Goal: Task Accomplishment & Management: Use online tool/utility

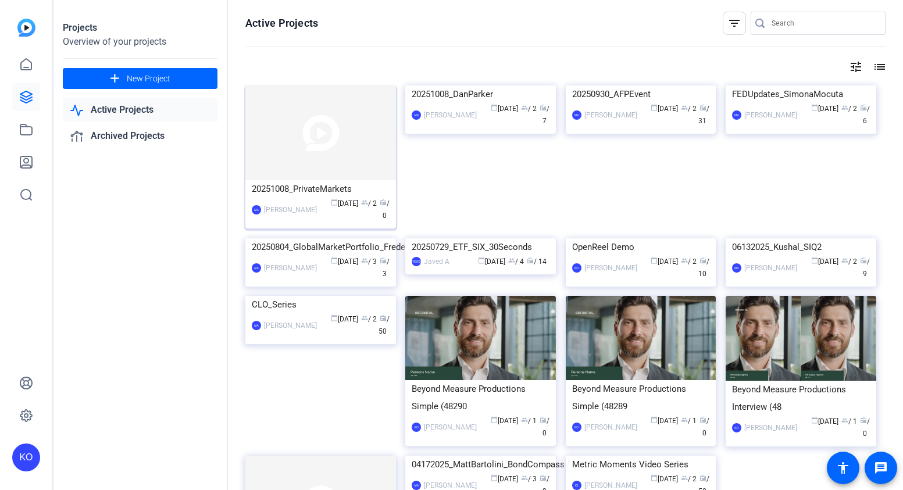
click at [293, 169] on img at bounding box center [320, 132] width 151 height 95
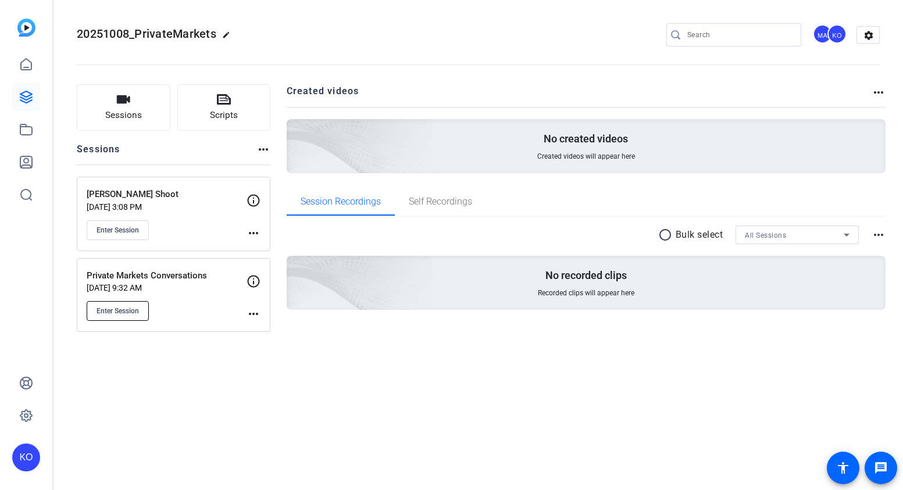
click at [122, 316] on button "Enter Session" at bounding box center [118, 311] width 62 height 20
click at [115, 226] on span "Enter Session" at bounding box center [117, 230] width 42 height 9
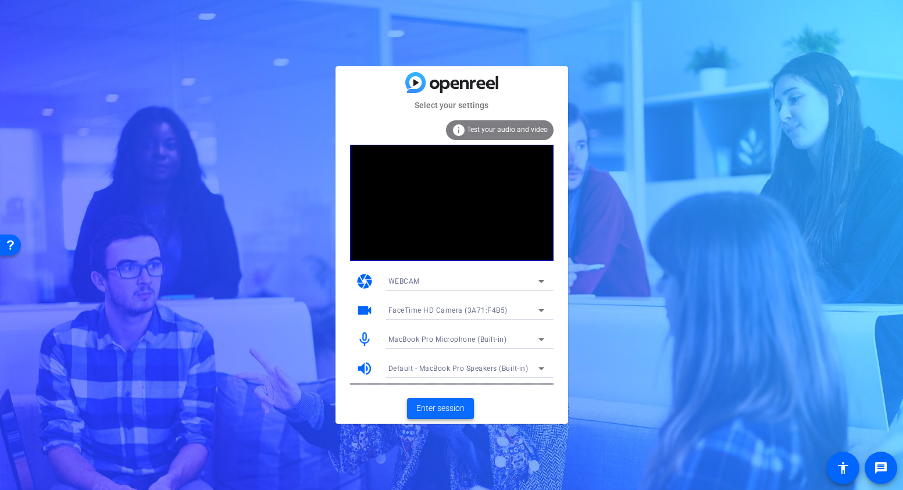
click at [429, 407] on span "Enter session" at bounding box center [440, 408] width 48 height 12
click at [437, 405] on span "Enter session" at bounding box center [440, 408] width 48 height 12
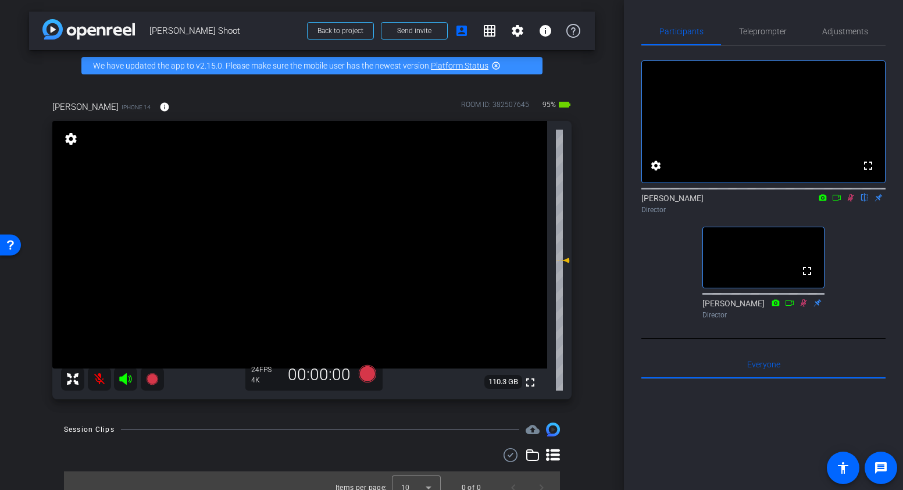
click at [850, 202] on icon at bounding box center [850, 198] width 9 height 8
click at [99, 378] on mat-icon at bounding box center [99, 378] width 23 height 23
click at [852, 202] on icon at bounding box center [850, 198] width 9 height 8
click at [850, 202] on icon at bounding box center [850, 198] width 6 height 8
click at [849, 202] on icon at bounding box center [850, 198] width 9 height 8
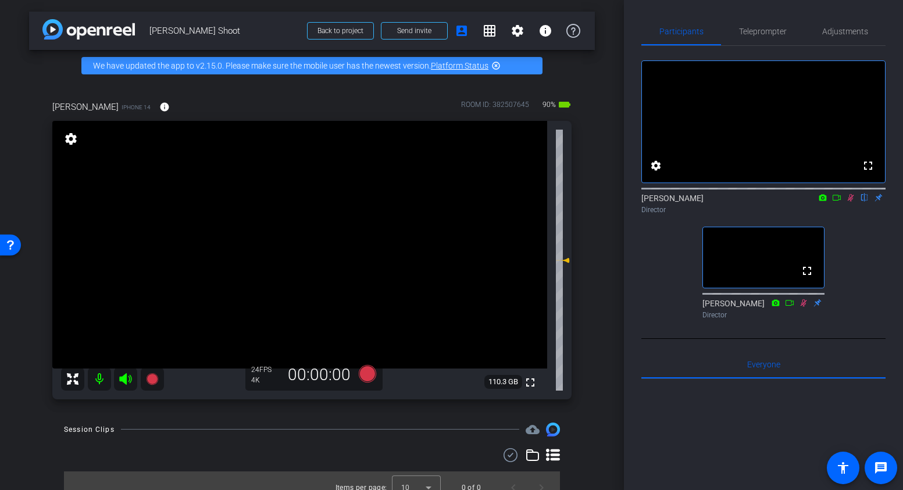
click at [98, 378] on mat-icon at bounding box center [99, 378] width 23 height 23
click at [101, 381] on mat-icon at bounding box center [99, 378] width 23 height 23
click at [836, 33] on span "Adjustments" at bounding box center [845, 31] width 46 height 8
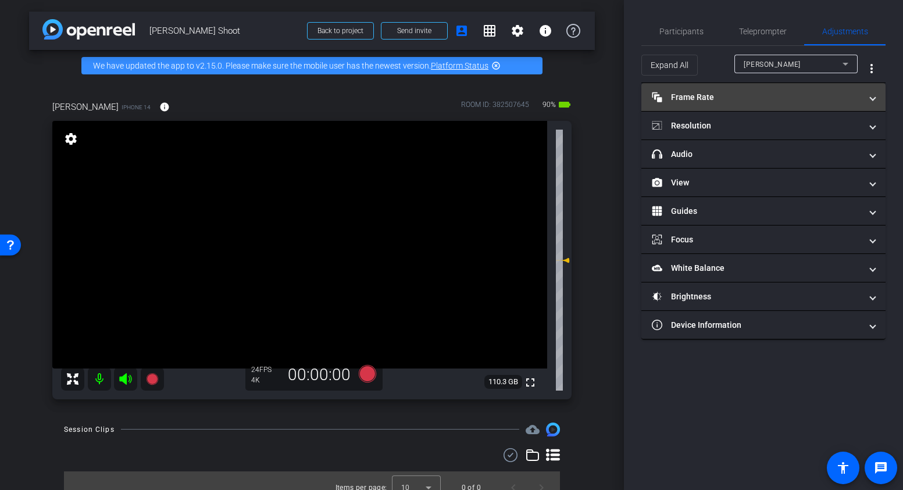
click at [760, 89] on mat-expansion-panel-header "Frame Rate Frame Rate" at bounding box center [763, 97] width 244 height 28
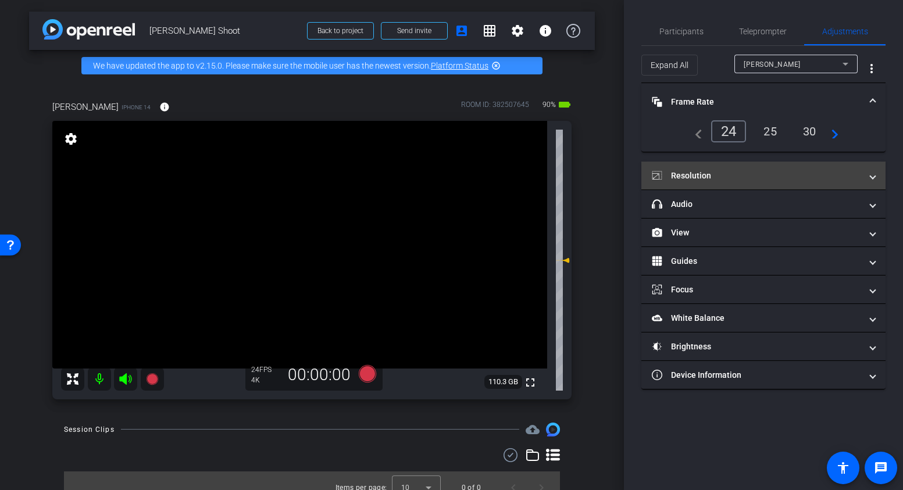
click at [718, 178] on mat-panel-title "Resolution" at bounding box center [756, 176] width 209 height 12
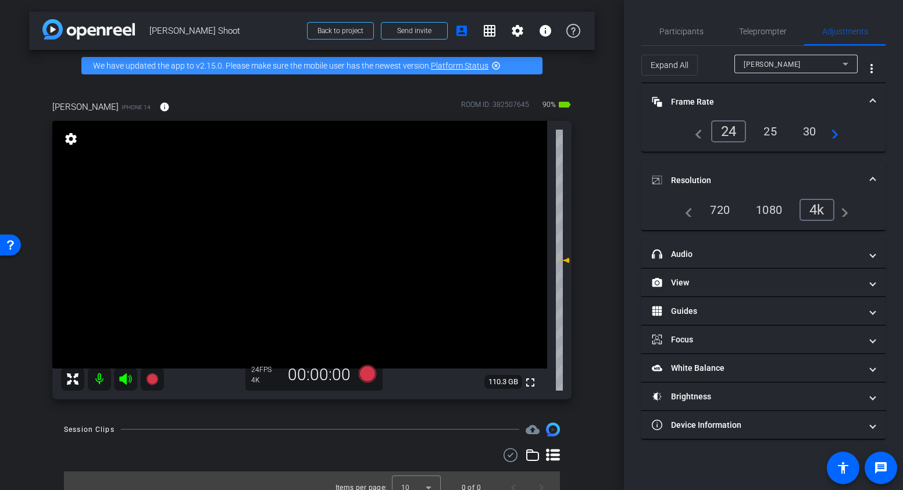
click at [817, 212] on div "4k" at bounding box center [816, 210] width 35 height 22
click at [683, 31] on span "Participants" at bounding box center [681, 31] width 44 height 8
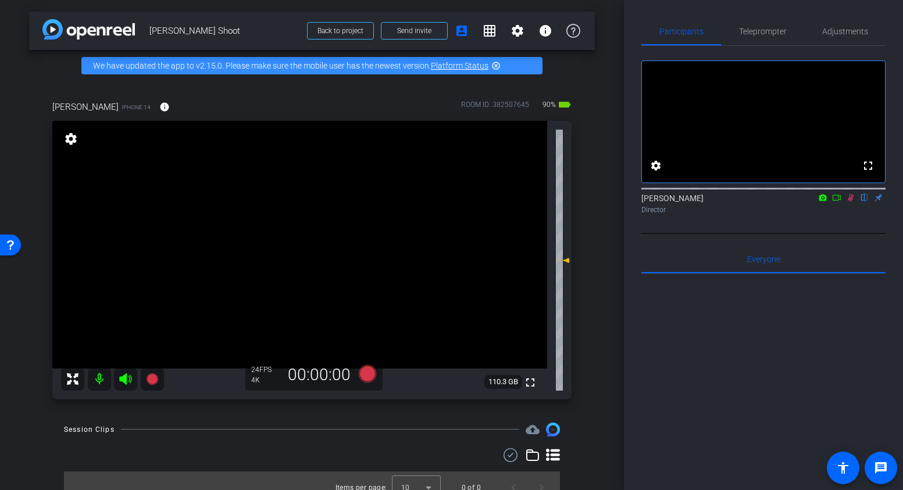
click at [853, 202] on icon at bounding box center [850, 198] width 9 height 8
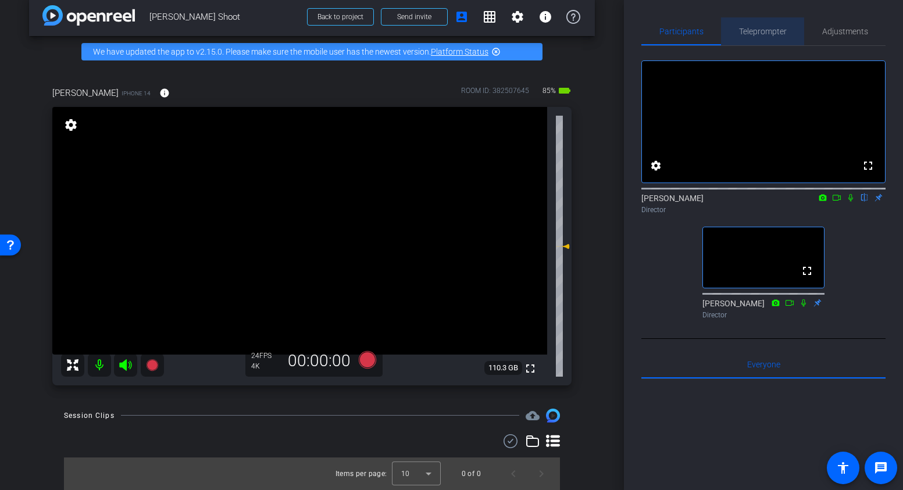
click at [767, 27] on span "Teleprompter" at bounding box center [763, 31] width 48 height 8
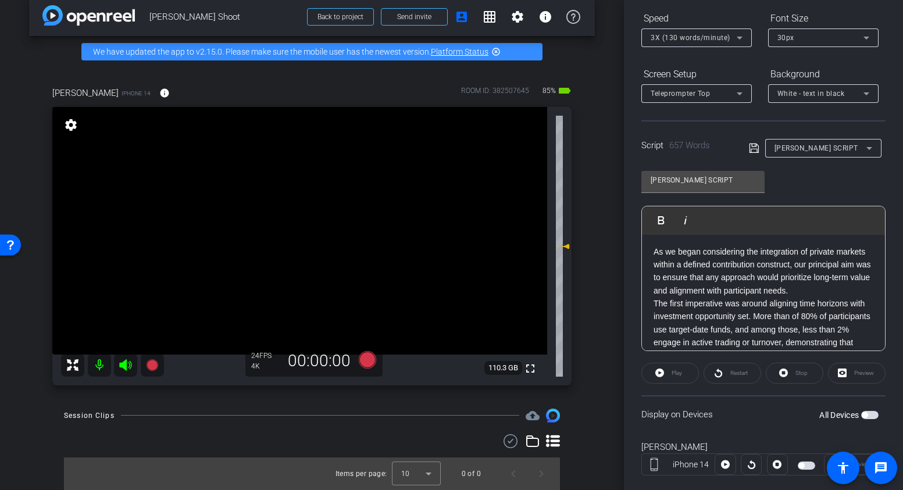
scroll to position [145, 0]
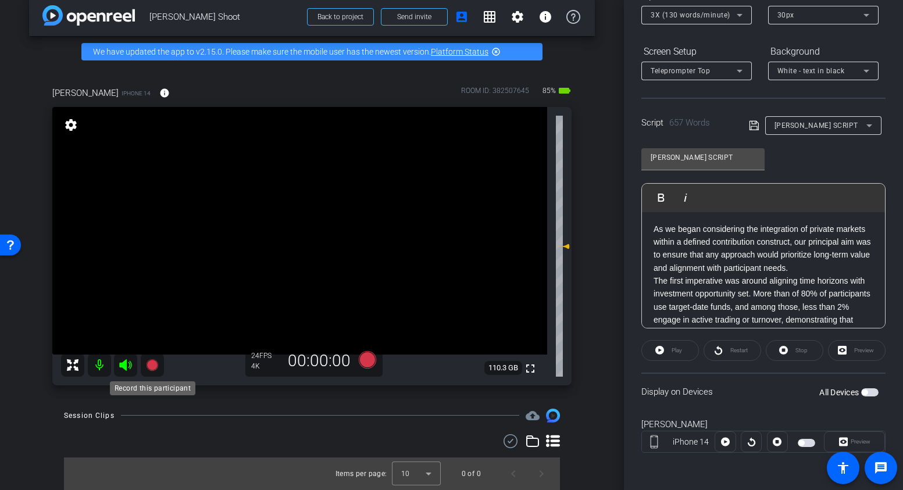
click at [149, 370] on icon at bounding box center [152, 365] width 12 height 12
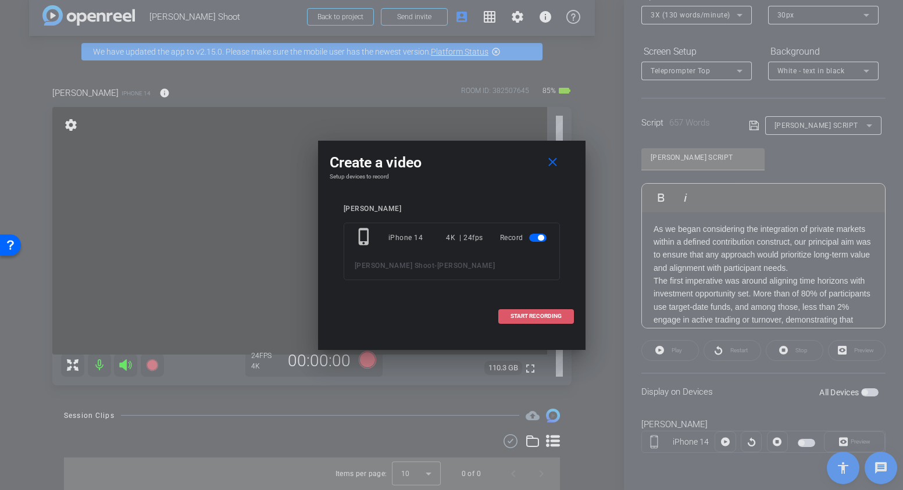
click at [534, 318] on span "START RECORDING" at bounding box center [535, 316] width 51 height 6
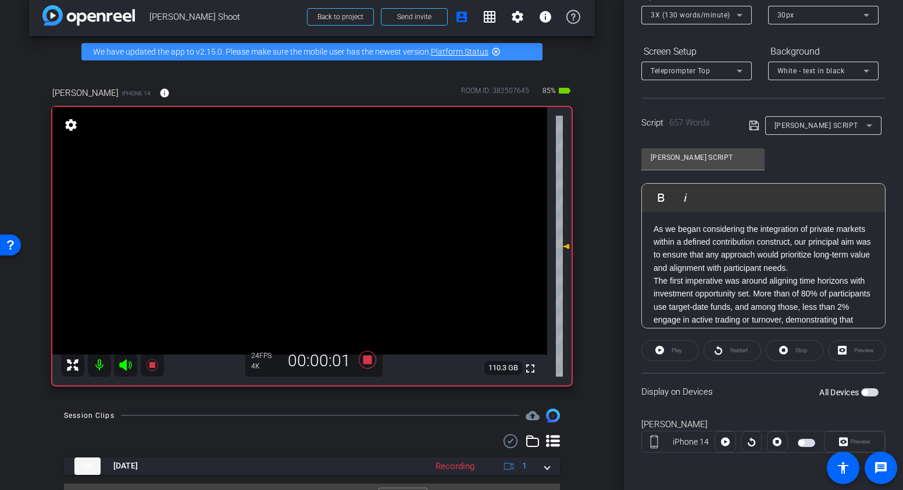
click at [659, 351] on div "Play" at bounding box center [670, 350] width 58 height 21
click at [663, 354] on div "Play" at bounding box center [670, 350] width 58 height 21
click at [663, 350] on div "Play" at bounding box center [670, 350] width 58 height 21
click at [844, 445] on div "Preview" at bounding box center [854, 441] width 61 height 21
click at [365, 364] on icon at bounding box center [367, 359] width 28 height 21
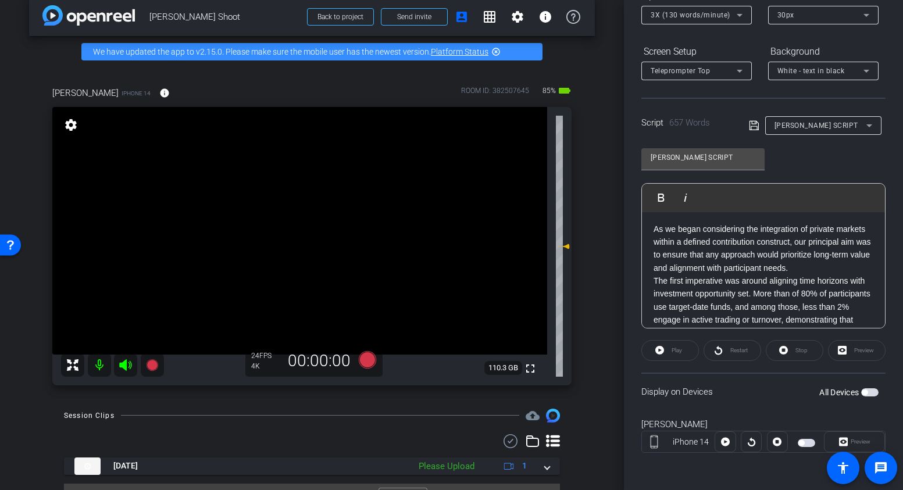
click at [853, 355] on div "Preview" at bounding box center [857, 350] width 58 height 21
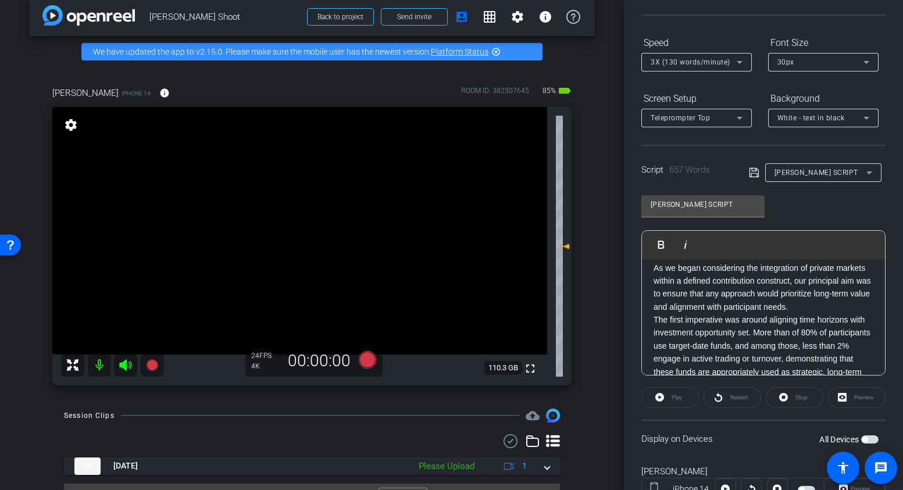
scroll to position [0, 0]
click at [661, 399] on div "Play" at bounding box center [670, 397] width 58 height 21
click at [659, 398] on div "Play" at bounding box center [670, 397] width 58 height 21
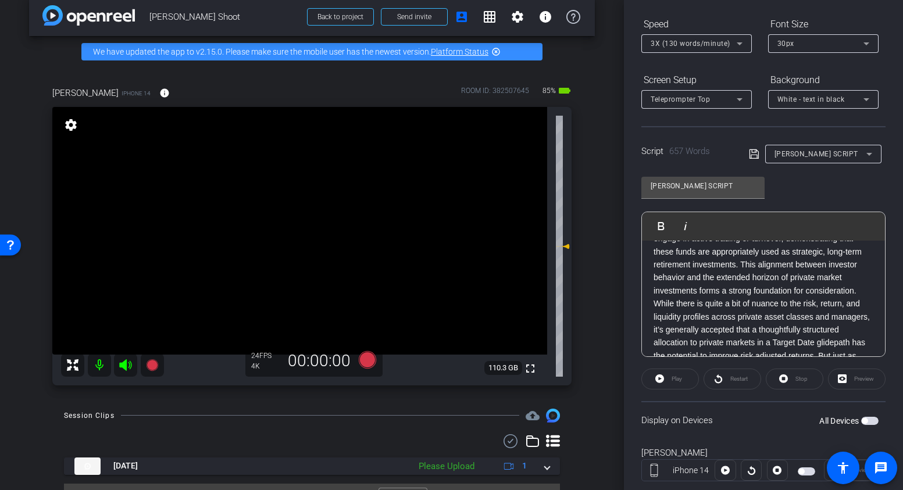
scroll to position [134, 0]
click at [656, 380] on div "Play" at bounding box center [670, 378] width 58 height 21
click at [854, 380] on div "Preview" at bounding box center [857, 378] width 58 height 21
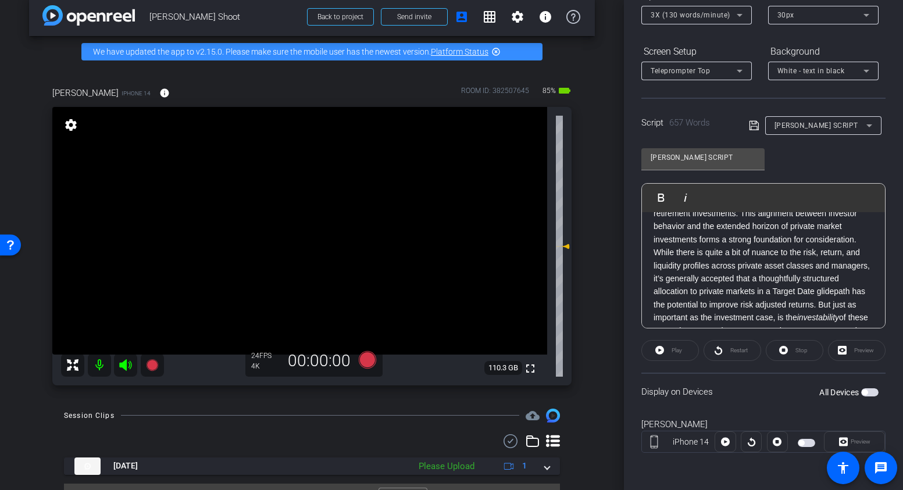
click at [867, 393] on span "button" at bounding box center [864, 392] width 6 height 6
click at [659, 352] on icon at bounding box center [659, 350] width 9 height 9
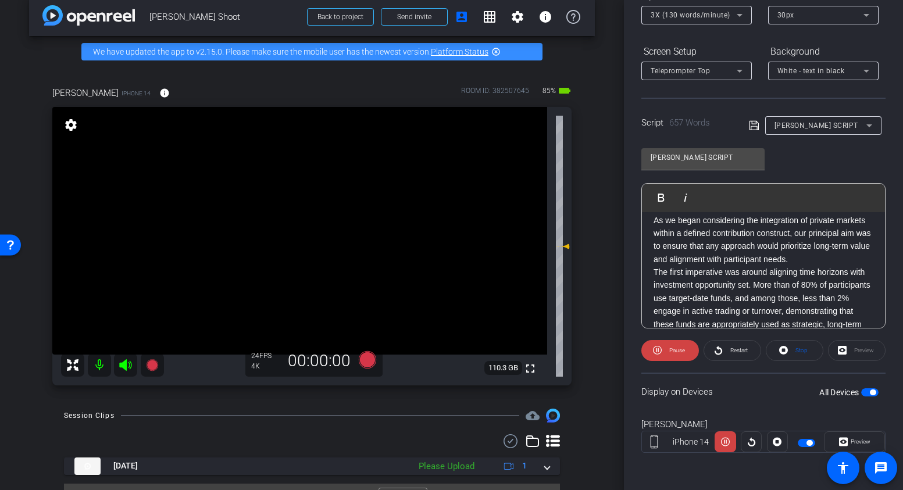
scroll to position [0, 0]
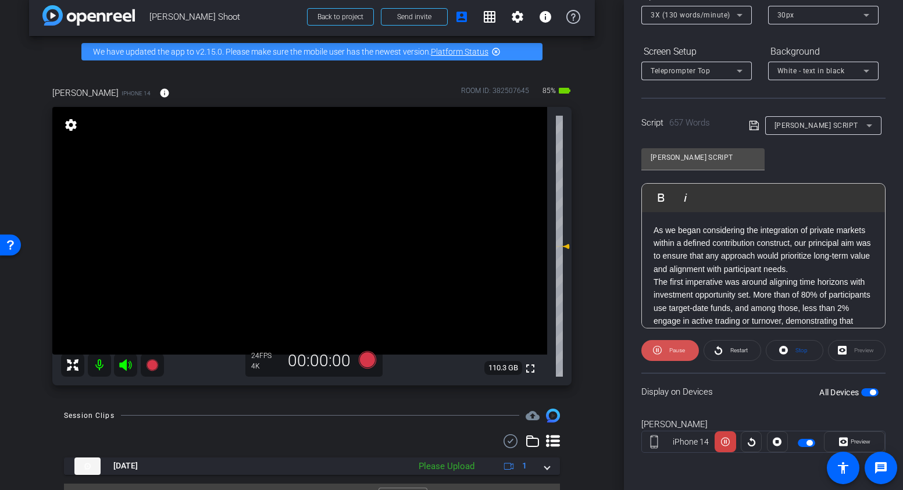
click at [649, 351] on span at bounding box center [670, 351] width 58 height 28
click at [727, 353] on span "Restart" at bounding box center [737, 350] width 20 height 16
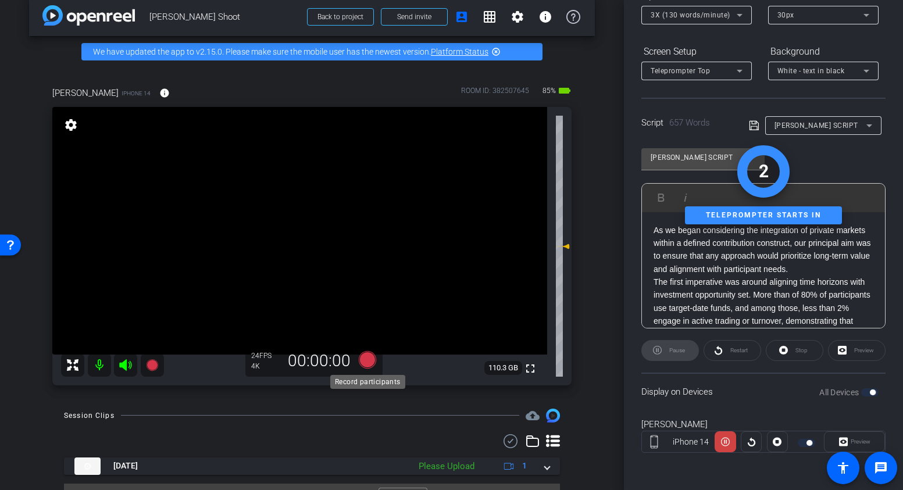
click at [370, 364] on icon at bounding box center [366, 358] width 17 height 17
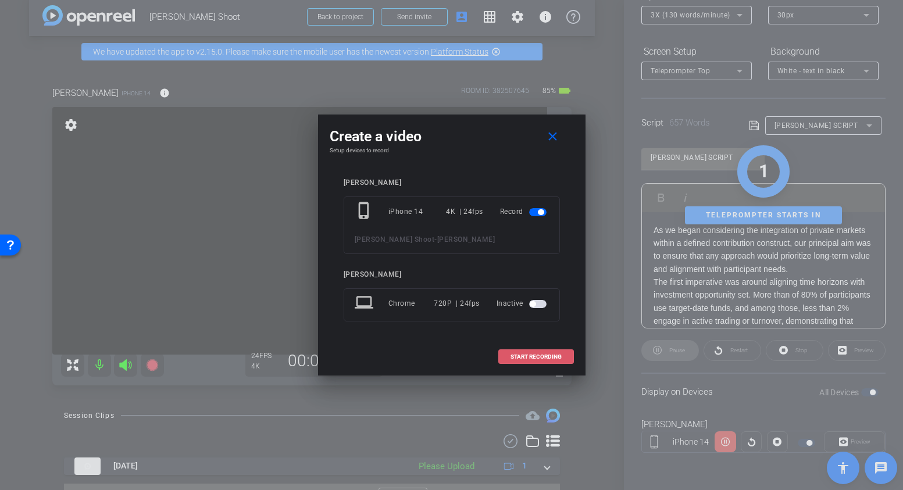
click at [542, 355] on span "START RECORDING" at bounding box center [535, 357] width 51 height 6
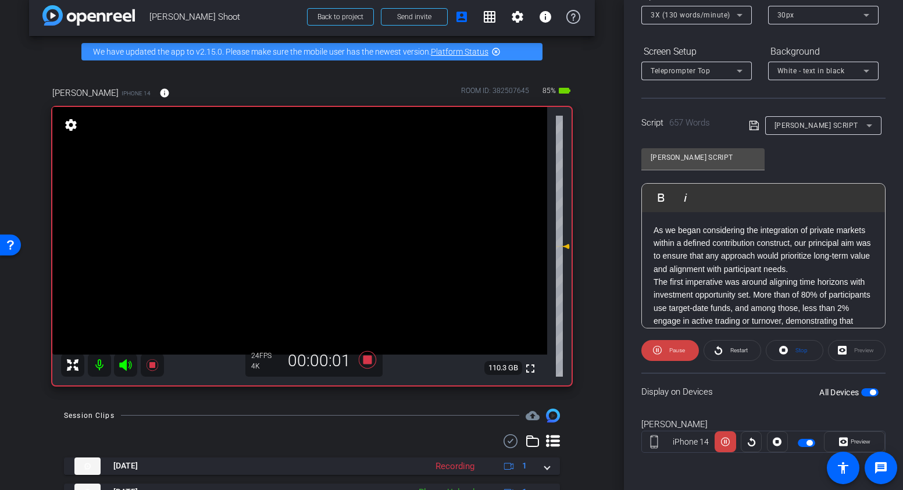
scroll to position [108, 0]
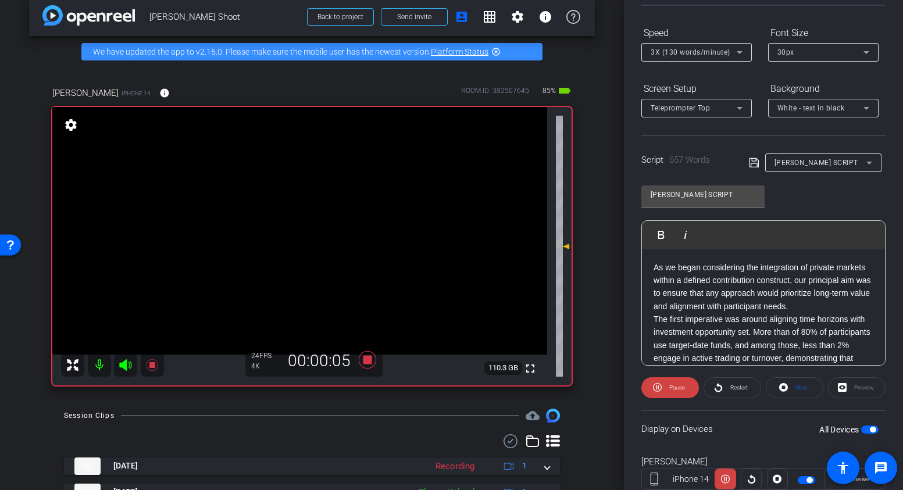
click at [843, 391] on div "Preview" at bounding box center [857, 387] width 58 height 21
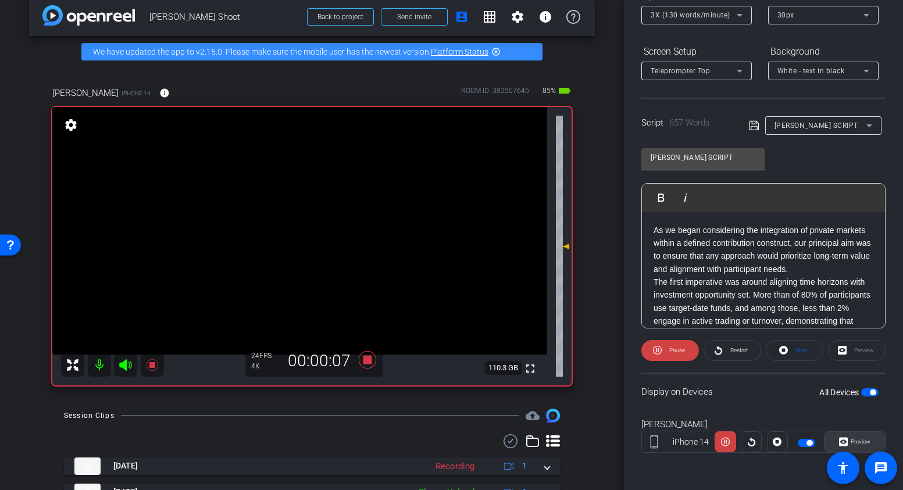
click at [850, 445] on span "Preview" at bounding box center [858, 442] width 23 height 16
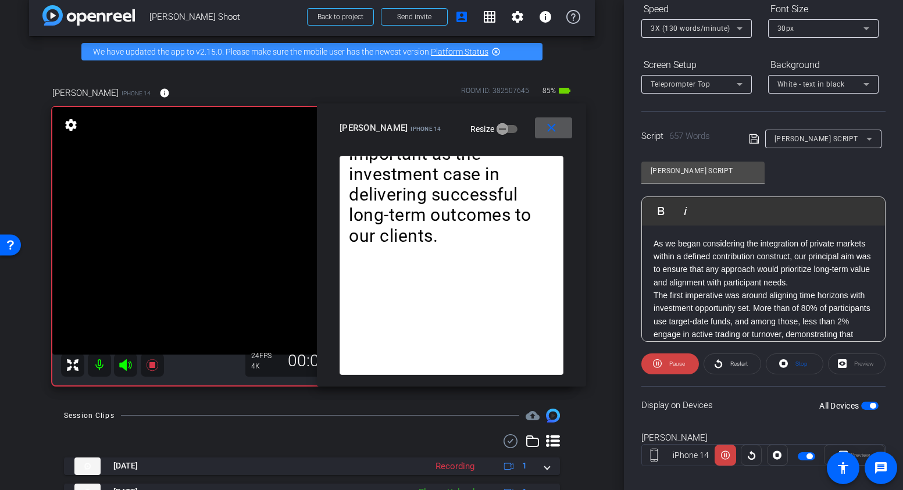
scroll to position [126, 0]
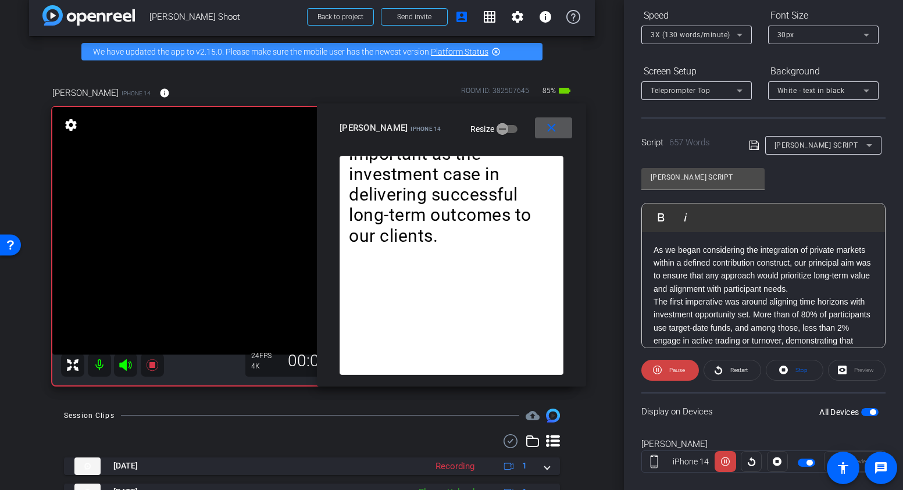
click at [731, 33] on div "3X (130 words/minute)" at bounding box center [693, 34] width 86 height 15
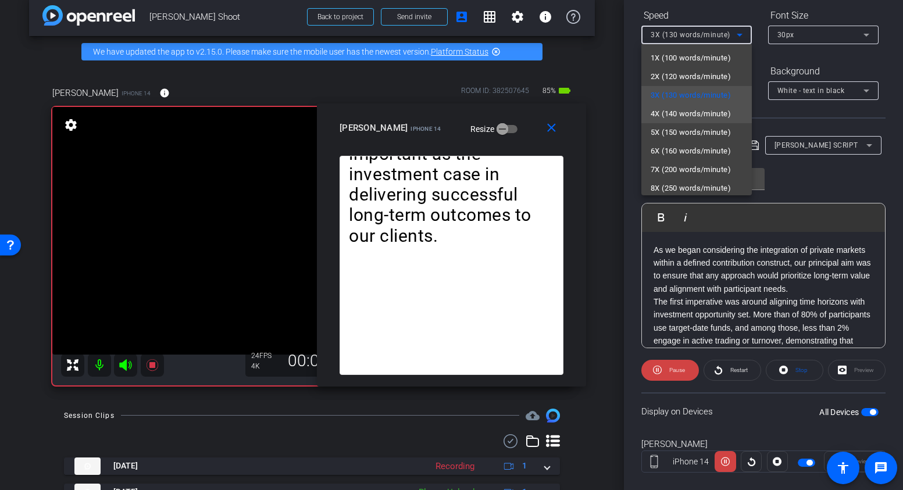
click at [682, 110] on span "4X (140 words/minute)" at bounding box center [690, 114] width 80 height 14
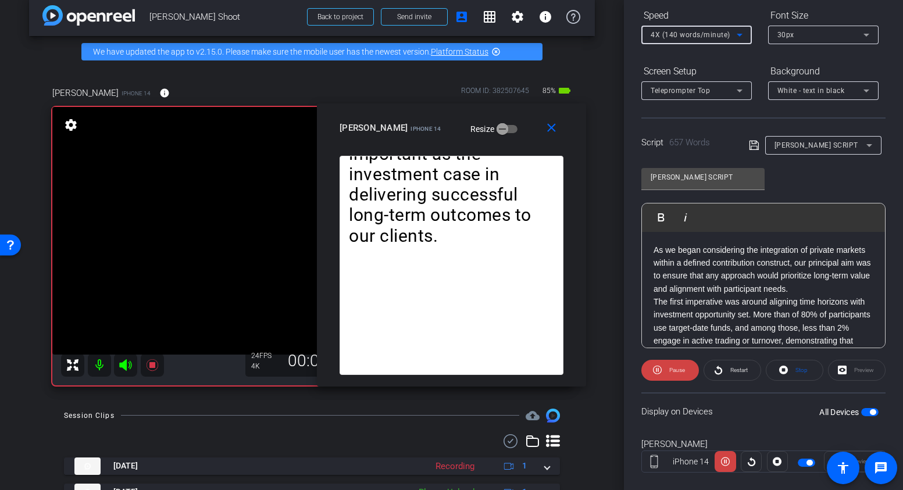
click at [697, 37] on span "4X (140 words/minute)" at bounding box center [690, 35] width 80 height 8
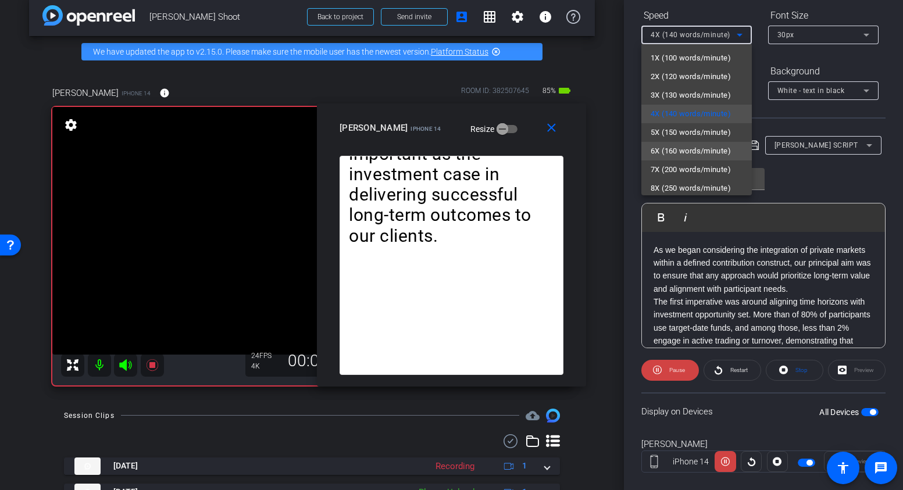
click at [675, 145] on span "6X (160 words/minute)" at bounding box center [690, 151] width 80 height 14
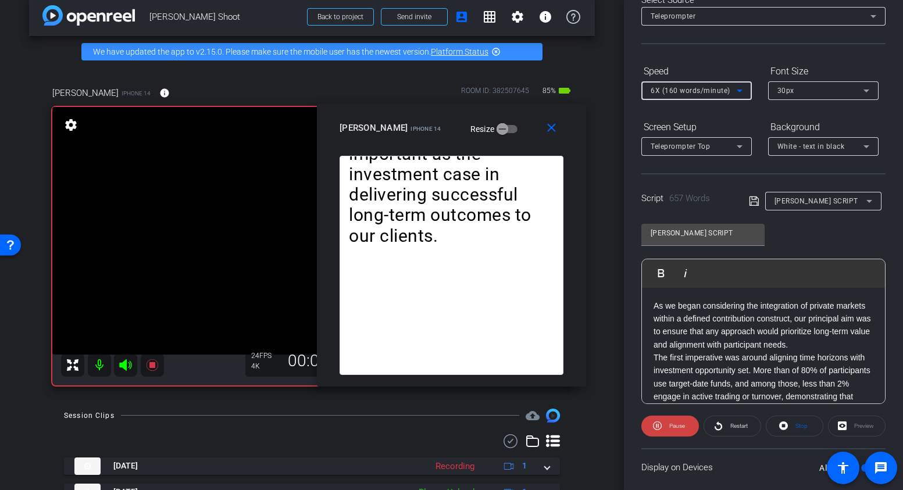
scroll to position [0, 0]
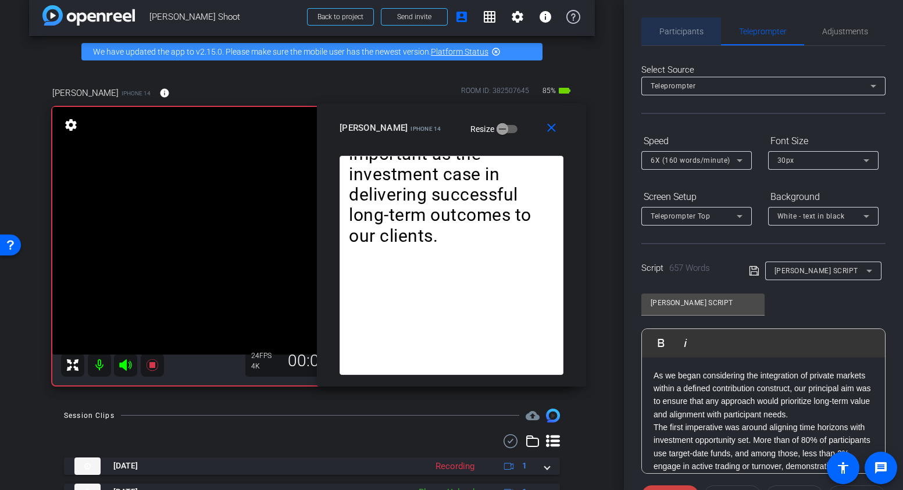
click at [679, 38] on span "Participants" at bounding box center [681, 31] width 44 height 28
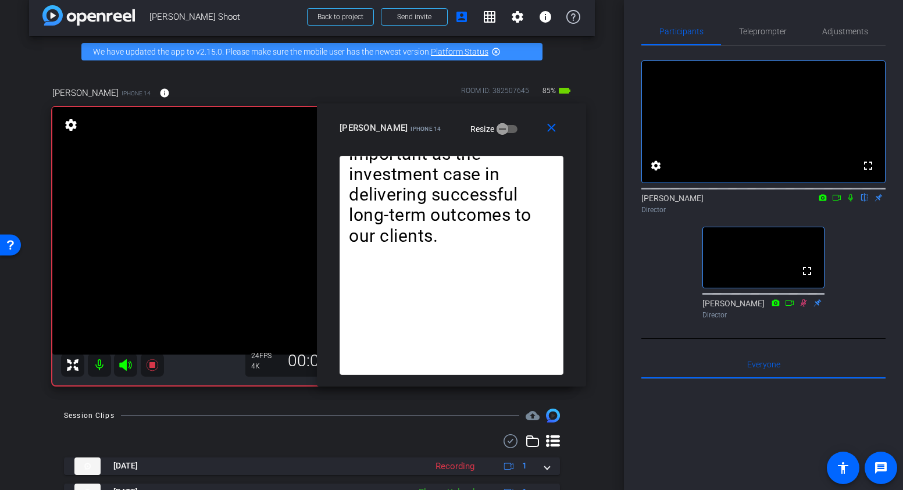
click at [800, 307] on icon at bounding box center [803, 303] width 9 height 8
click at [764, 27] on span "Teleprompter" at bounding box center [763, 31] width 48 height 8
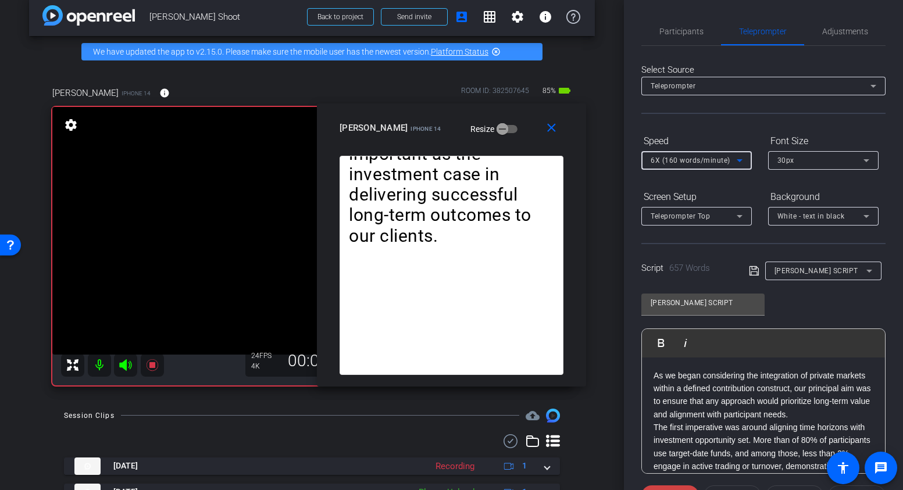
click at [695, 158] on span "6X (160 words/minute)" at bounding box center [690, 160] width 80 height 8
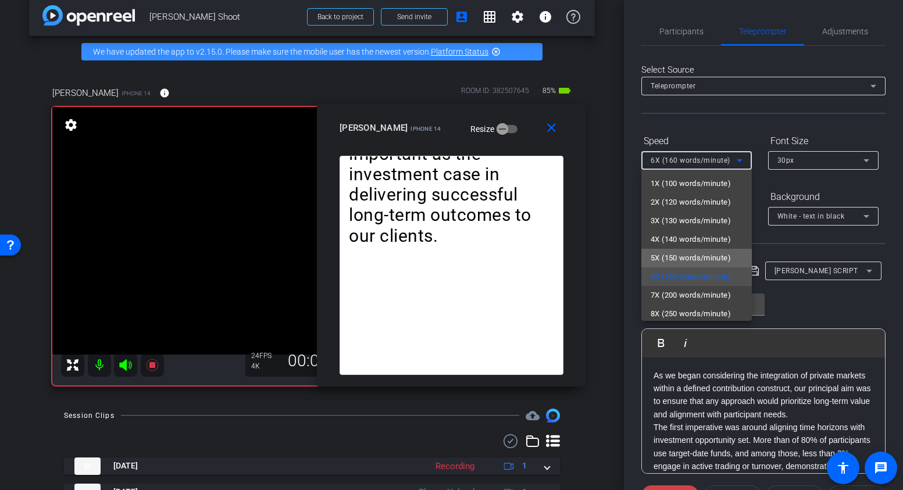
click at [678, 255] on span "5X (150 words/minute)" at bounding box center [690, 258] width 80 height 14
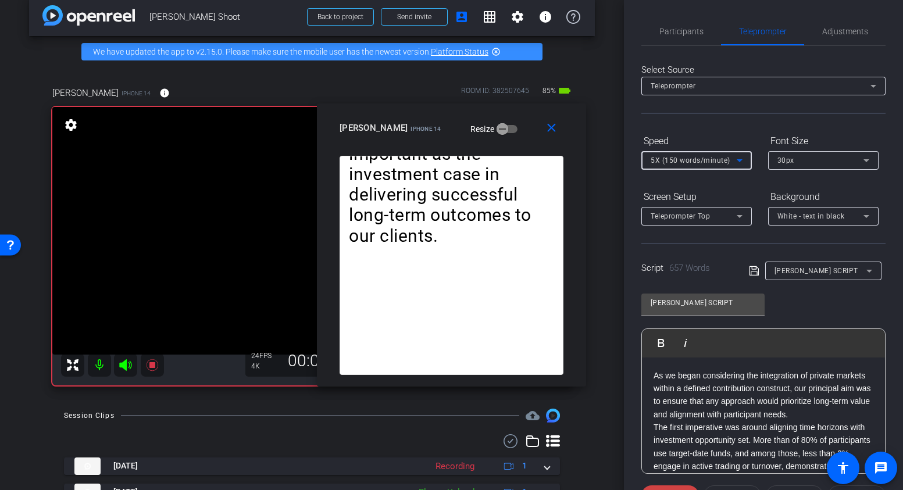
click at [685, 161] on span "5X (150 words/minute)" at bounding box center [690, 160] width 80 height 8
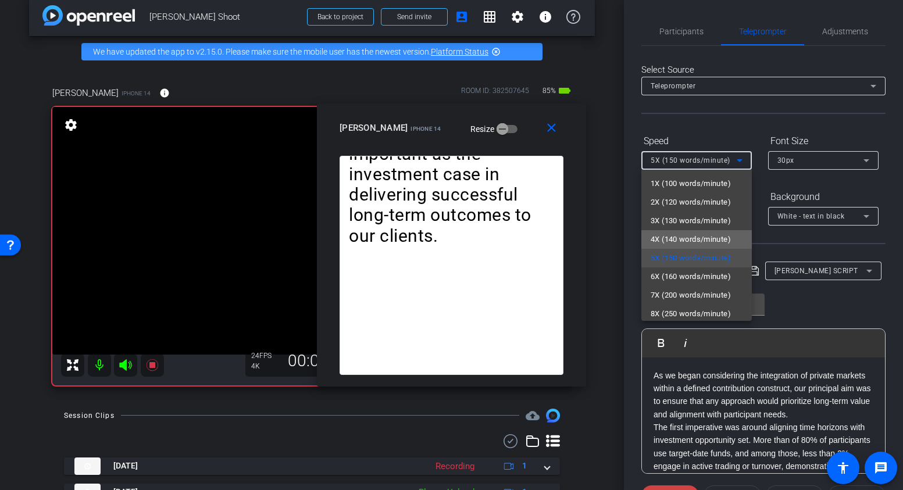
click at [678, 237] on span "4X (140 words/minute)" at bounding box center [690, 239] width 80 height 14
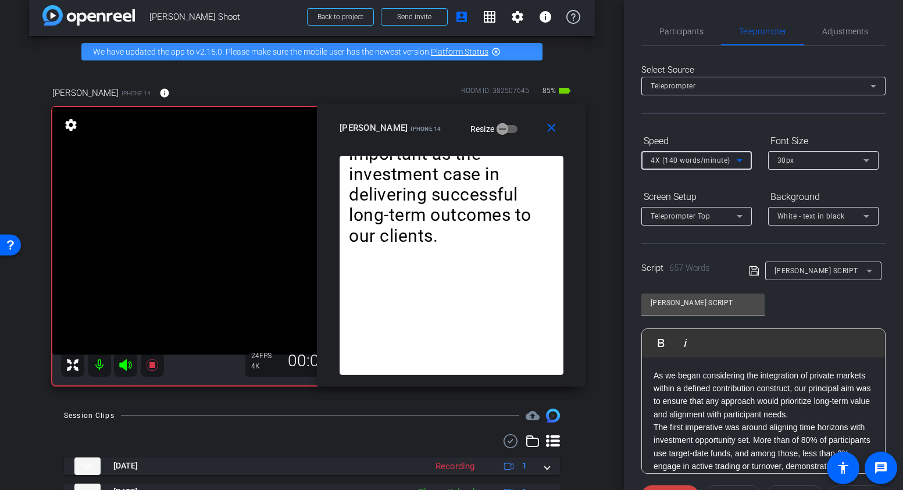
click at [690, 164] on span "4X (140 words/minute)" at bounding box center [690, 160] width 80 height 8
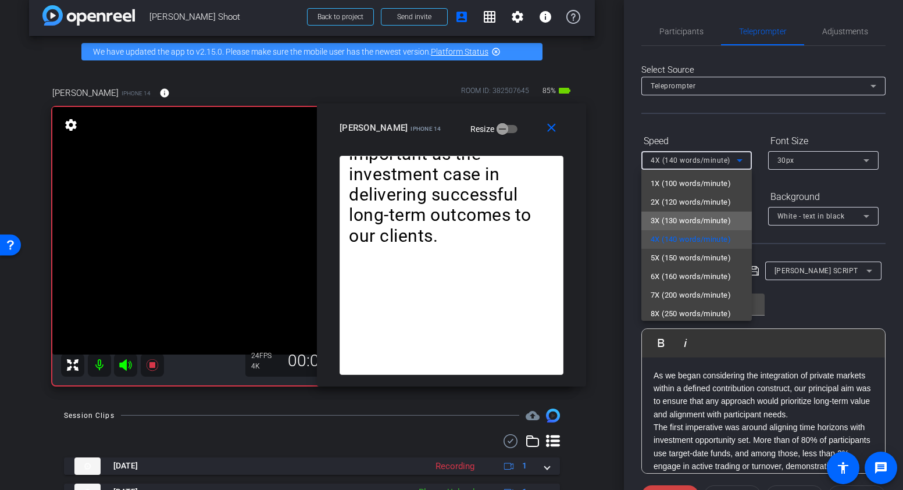
click at [674, 219] on span "3X (130 words/minute)" at bounding box center [690, 221] width 80 height 14
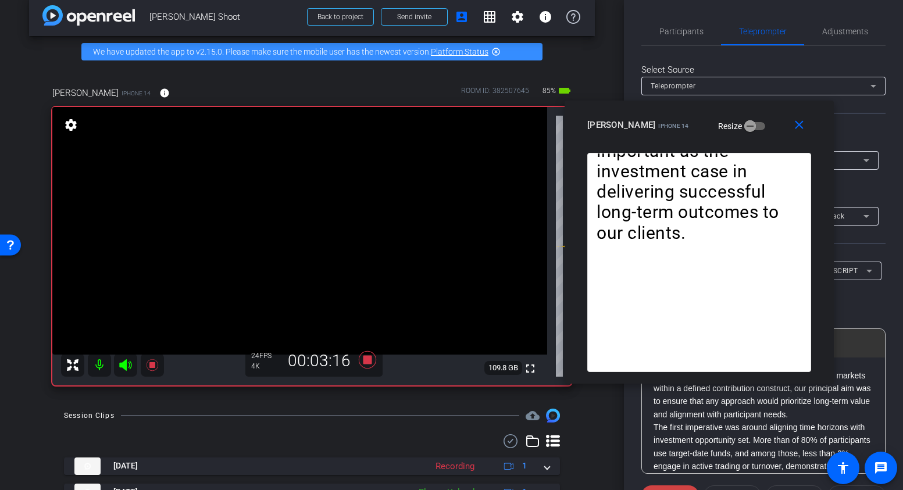
drag, startPoint x: 363, startPoint y: 110, endPoint x: 610, endPoint y: 106, distance: 247.6
click at [610, 106] on div "close miranda iPhone 14 Resize" at bounding box center [698, 127] width 269 height 52
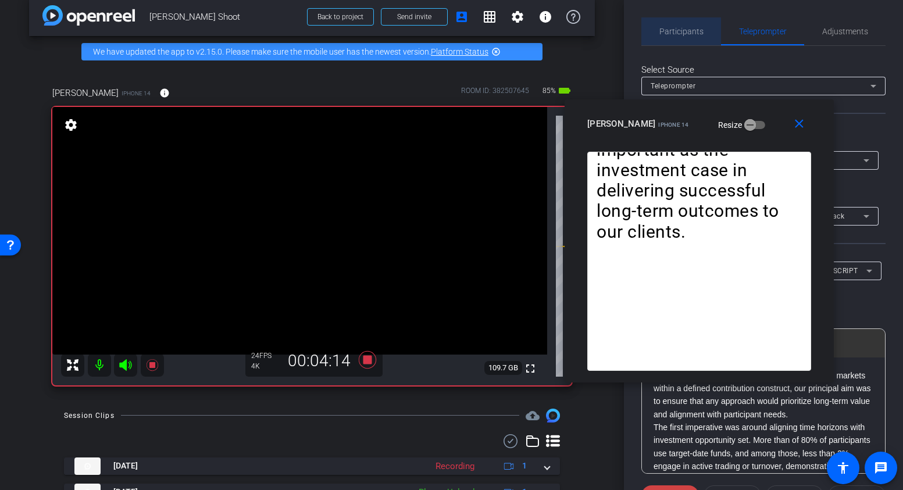
click at [689, 33] on span "Participants" at bounding box center [681, 31] width 44 height 8
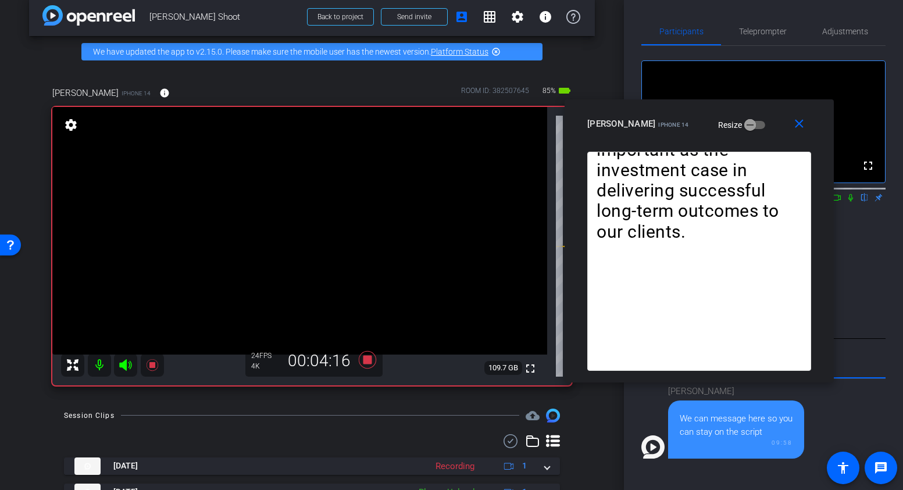
click at [849, 202] on icon at bounding box center [850, 198] width 9 height 8
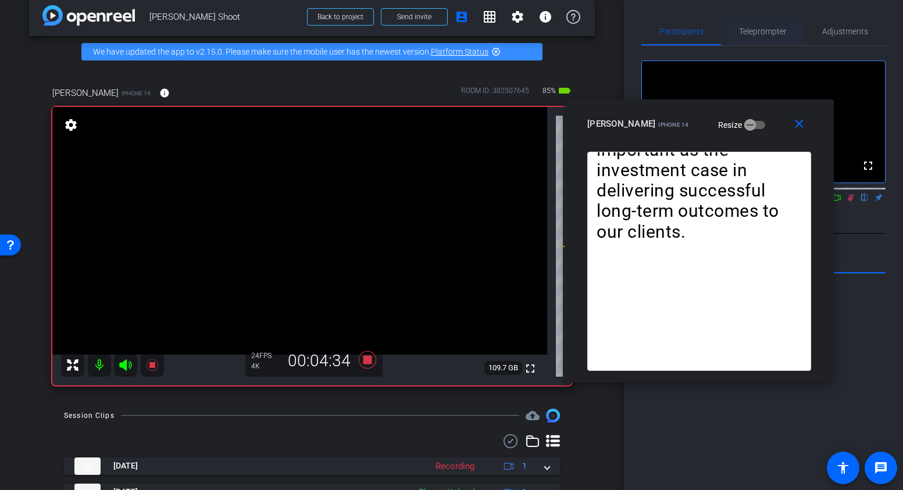
click at [763, 33] on span "Teleprompter" at bounding box center [763, 31] width 48 height 8
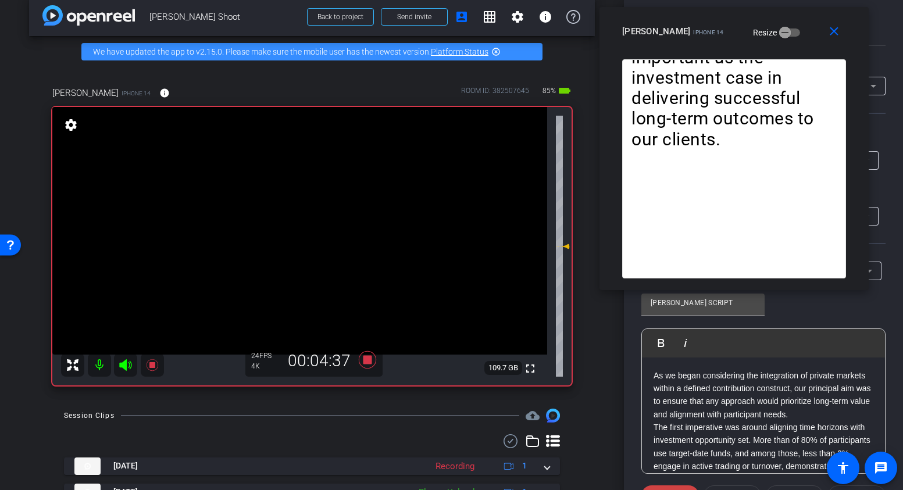
drag, startPoint x: 661, startPoint y: 124, endPoint x: 696, endPoint y: 32, distance: 98.8
click at [696, 32] on div "miranda iPhone 14 Resize" at bounding box center [738, 31] width 232 height 21
click at [368, 357] on icon at bounding box center [366, 358] width 17 height 17
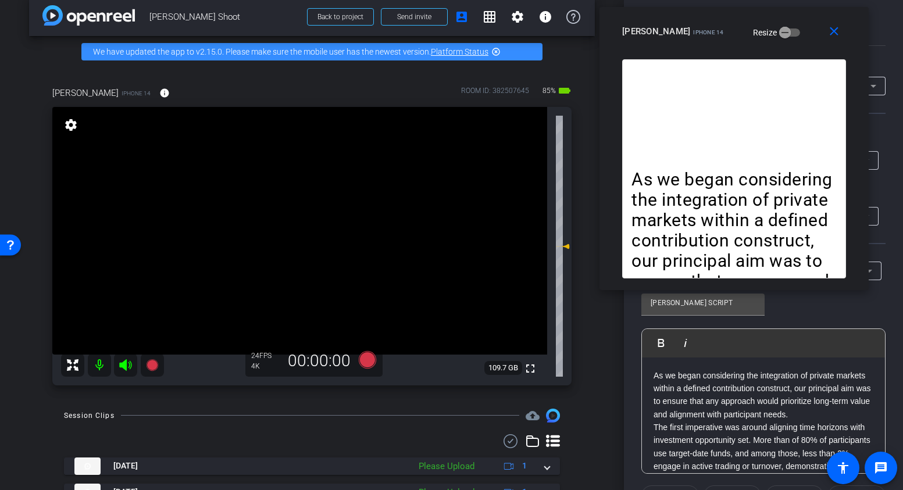
click at [867, 29] on div "close miranda iPhone 14 Resize" at bounding box center [733, 33] width 269 height 52
click at [888, 88] on div "Participants Teleprompter Adjustments settings Kat Otuechere flip Director Ever…" at bounding box center [763, 245] width 279 height 490
click at [837, 36] on mat-icon "close" at bounding box center [834, 31] width 15 height 15
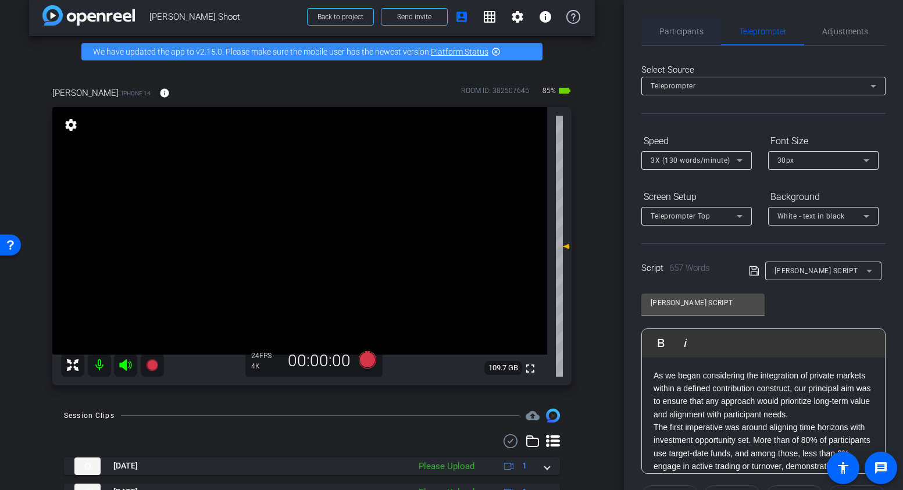
click at [686, 34] on span "Participants" at bounding box center [681, 31] width 44 height 8
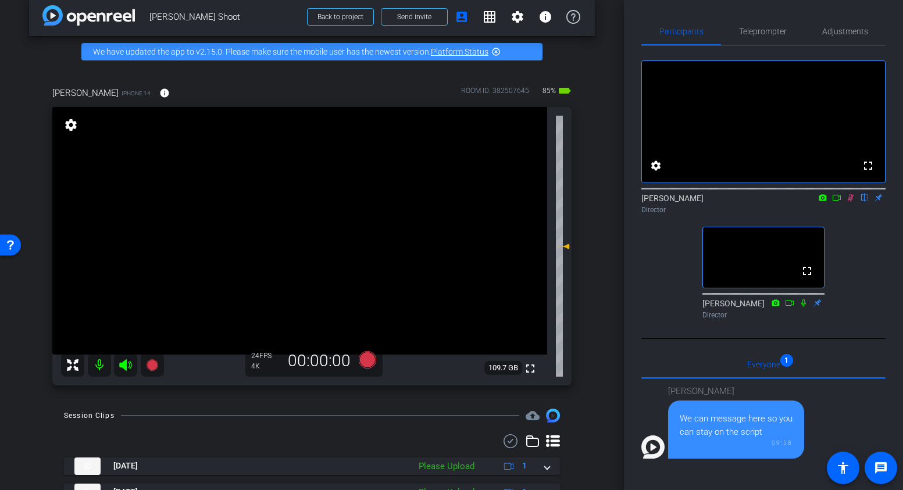
click at [854, 202] on icon at bounding box center [850, 198] width 9 height 8
click at [770, 27] on span "Teleprompter" at bounding box center [763, 31] width 48 height 8
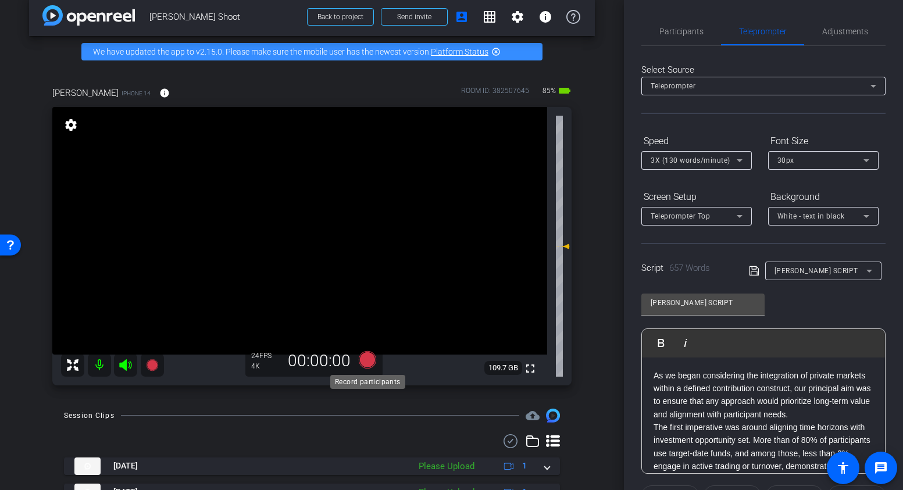
click at [365, 359] on icon at bounding box center [366, 358] width 17 height 17
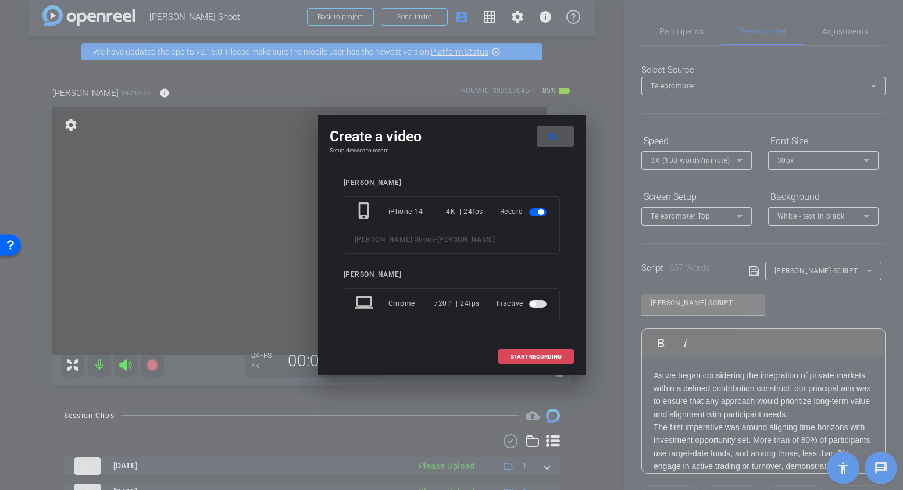
click at [521, 355] on span "START RECORDING" at bounding box center [535, 357] width 51 height 6
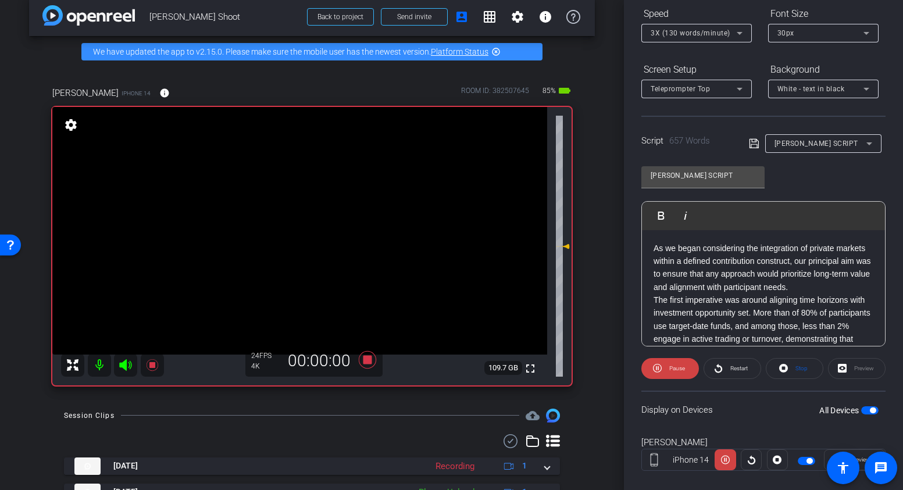
scroll to position [145, 0]
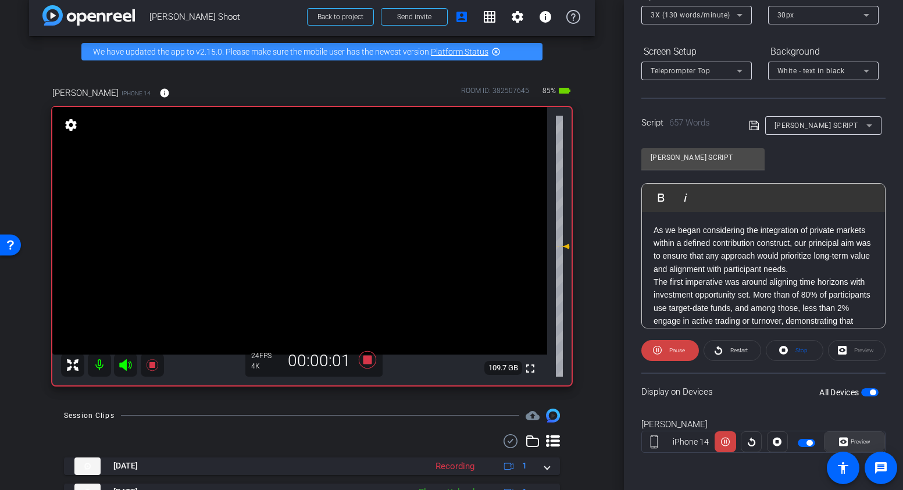
click at [842, 438] on icon at bounding box center [843, 442] width 9 height 9
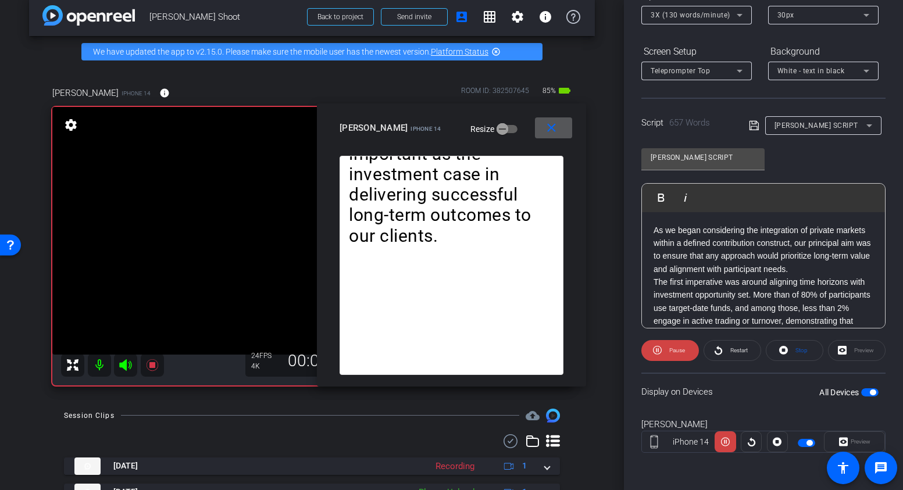
click at [693, 19] on span "3X (130 words/minute)" at bounding box center [690, 15] width 80 height 8
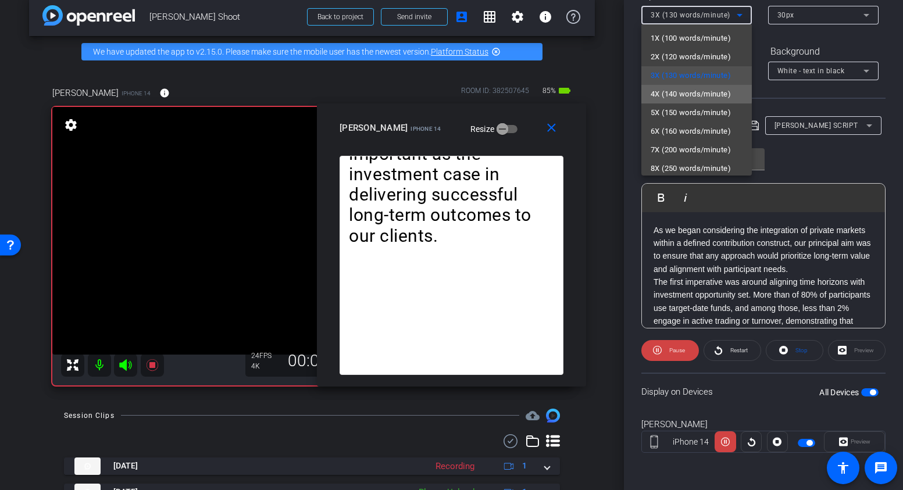
click at [674, 92] on span "4X (140 words/minute)" at bounding box center [690, 94] width 80 height 14
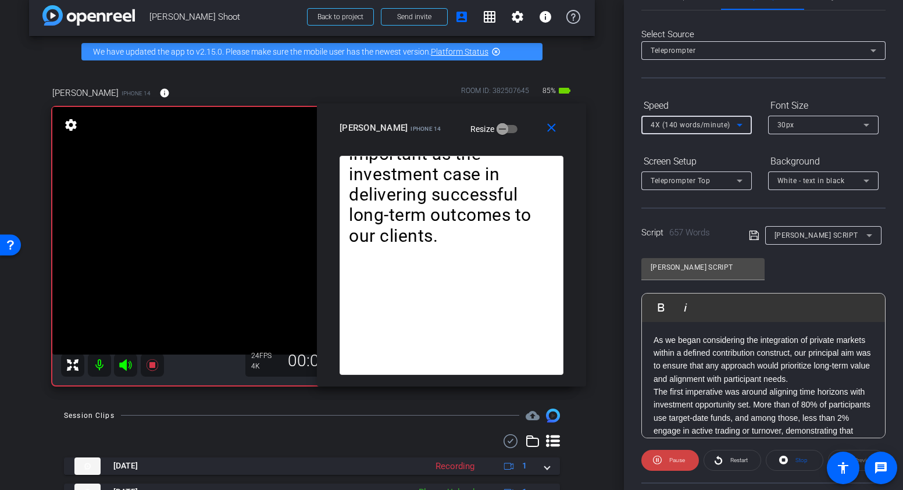
scroll to position [0, 0]
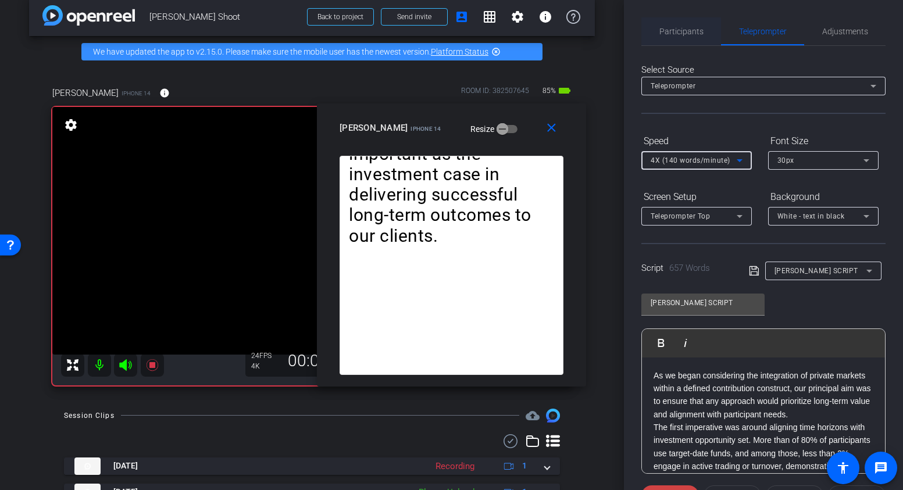
click at [701, 29] on span "Participants" at bounding box center [681, 31] width 44 height 8
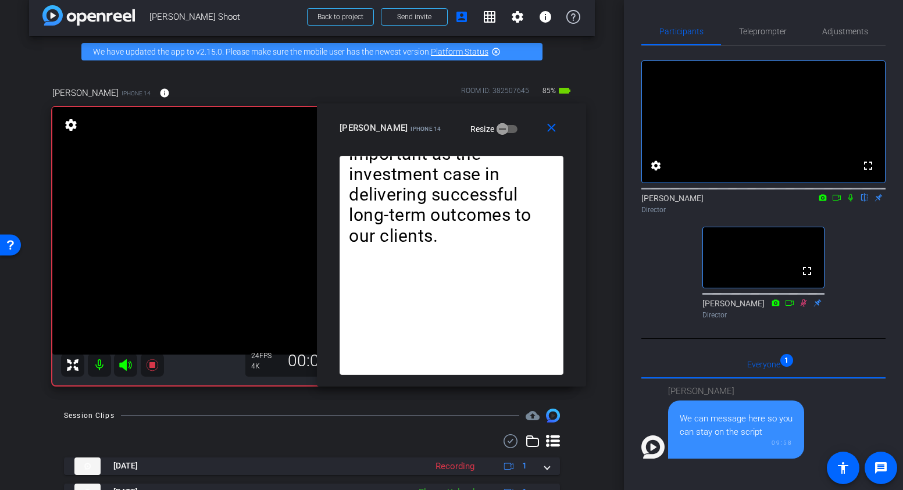
click at [849, 202] on icon at bounding box center [850, 198] width 9 height 8
click at [764, 31] on span "Teleprompter" at bounding box center [763, 31] width 48 height 8
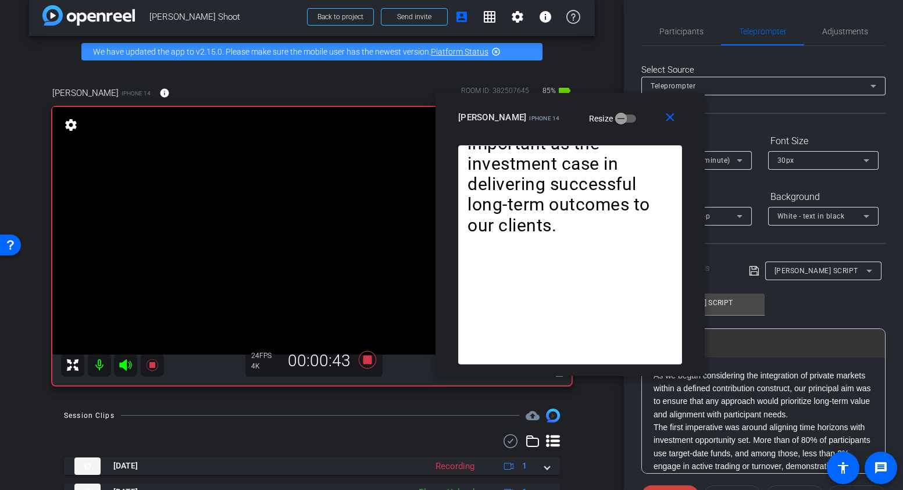
drag, startPoint x: 420, startPoint y: 113, endPoint x: 533, endPoint y: 100, distance: 114.1
click at [533, 100] on div "close miranda iPhone 14 Resize" at bounding box center [569, 119] width 269 height 52
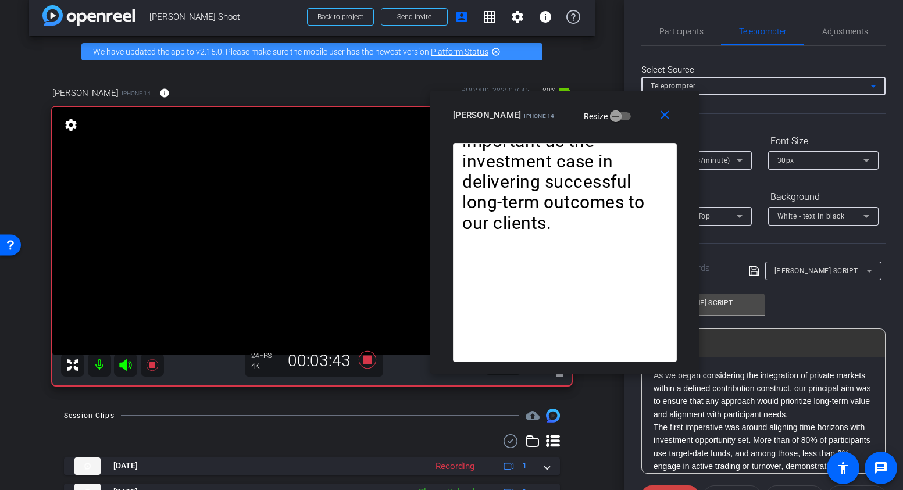
click at [795, 84] on div "Teleprompter" at bounding box center [760, 85] width 220 height 15
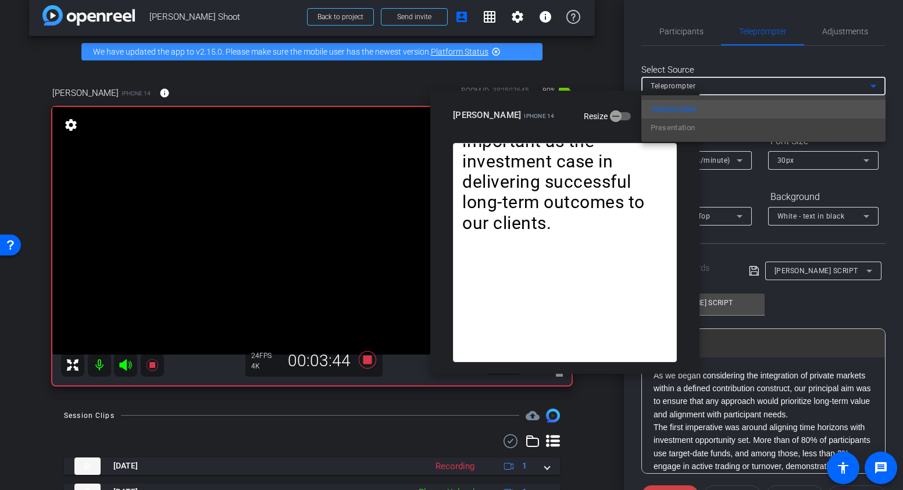
click at [832, 67] on div at bounding box center [451, 245] width 903 height 490
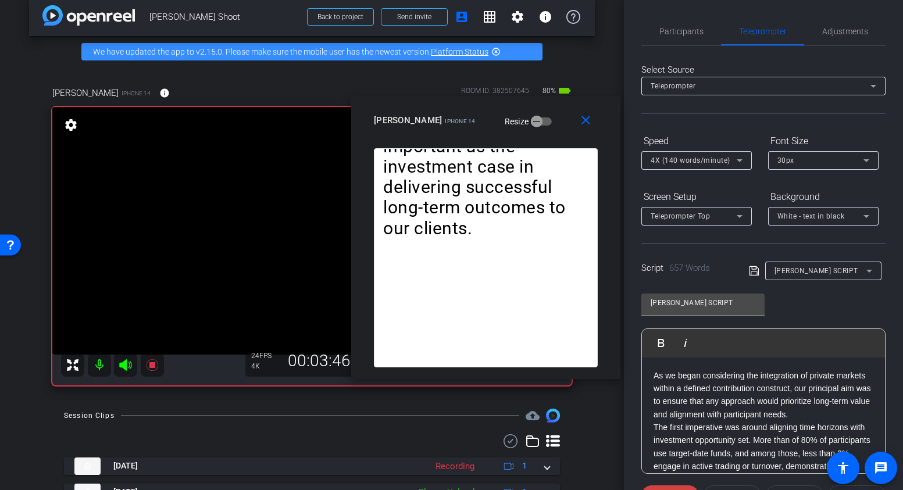
drag, startPoint x: 628, startPoint y: 102, endPoint x: 549, endPoint y: 105, distance: 79.1
click at [549, 106] on div "close miranda iPhone 14 Resize" at bounding box center [485, 122] width 269 height 52
click at [678, 157] on span "4X (140 words/minute)" at bounding box center [690, 160] width 80 height 8
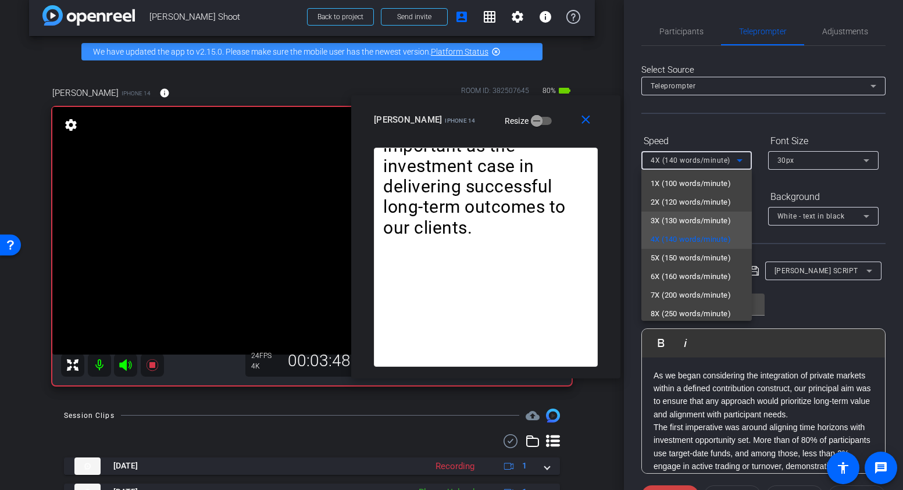
click at [670, 217] on span "3X (130 words/minute)" at bounding box center [690, 221] width 80 height 14
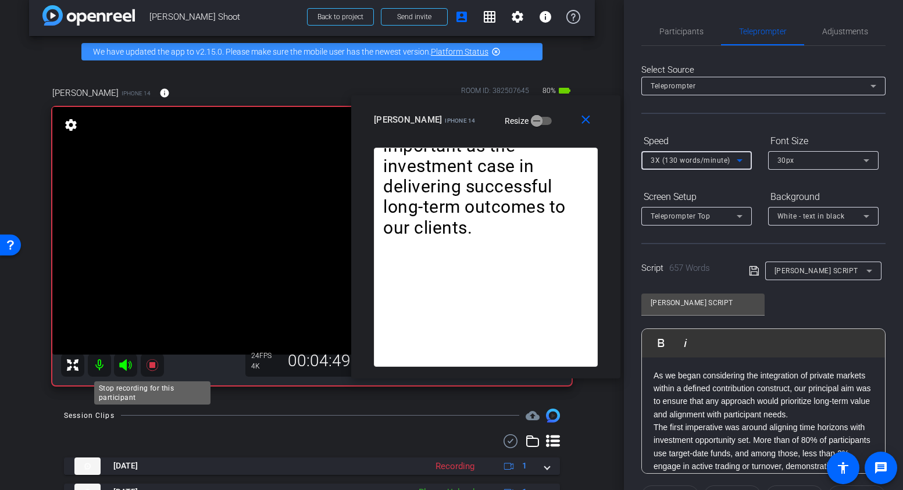
click at [150, 366] on icon at bounding box center [152, 365] width 12 height 12
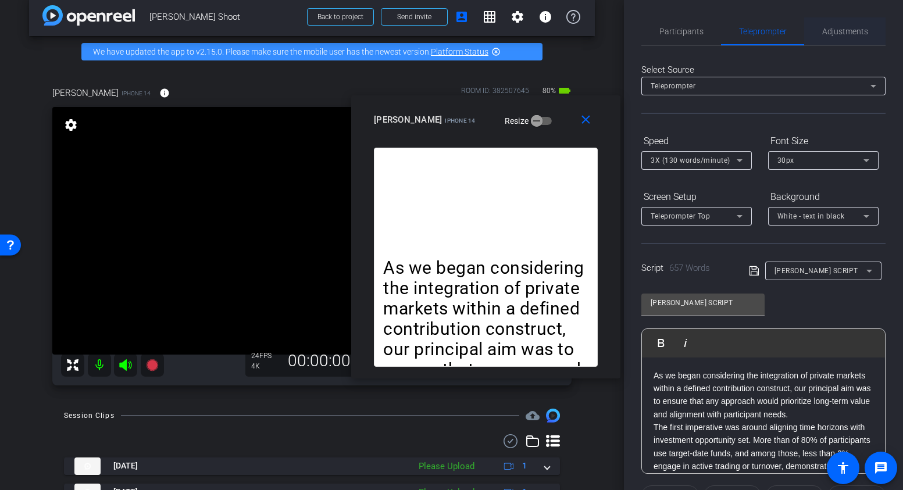
click at [832, 37] on span "Adjustments" at bounding box center [845, 31] width 46 height 28
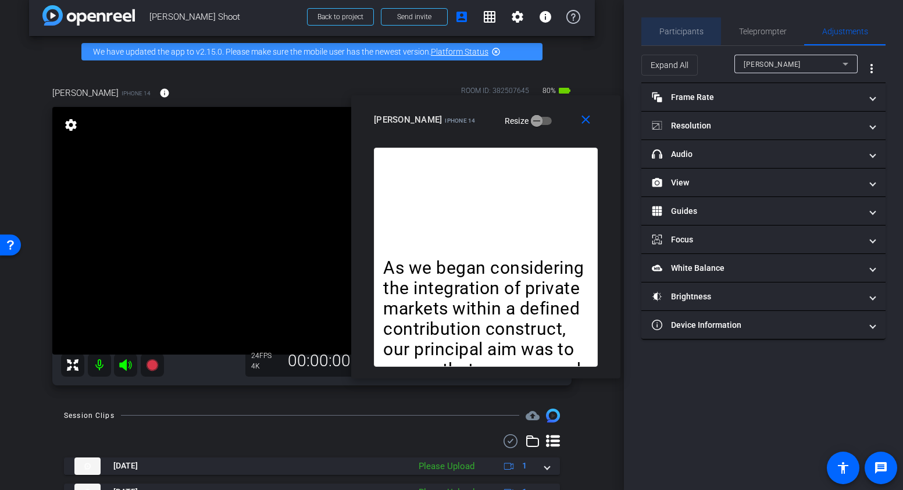
click at [677, 31] on span "Participants" at bounding box center [681, 31] width 44 height 8
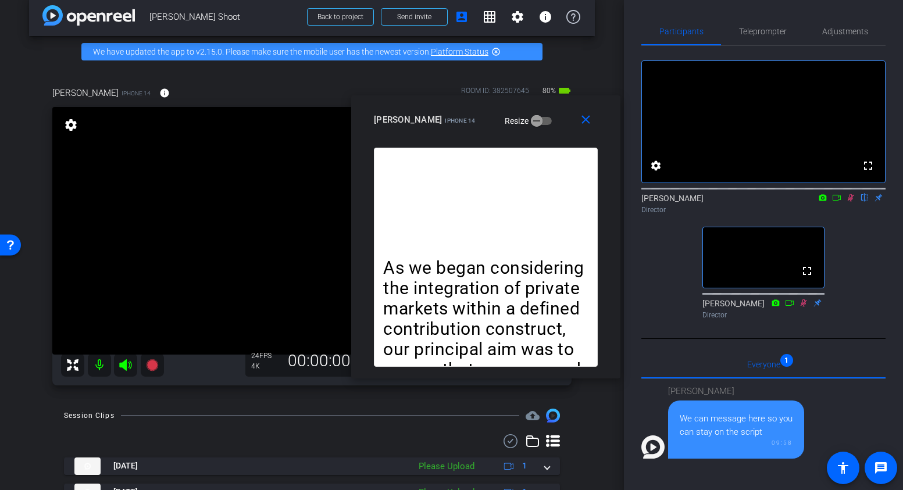
click at [849, 202] on icon at bounding box center [850, 198] width 9 height 8
click at [584, 121] on mat-icon "close" at bounding box center [585, 120] width 15 height 15
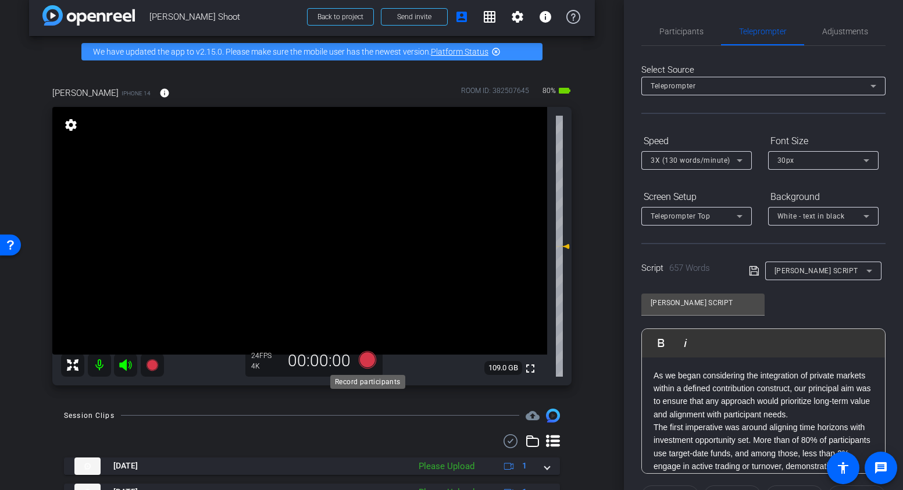
click at [366, 360] on icon at bounding box center [366, 358] width 17 height 17
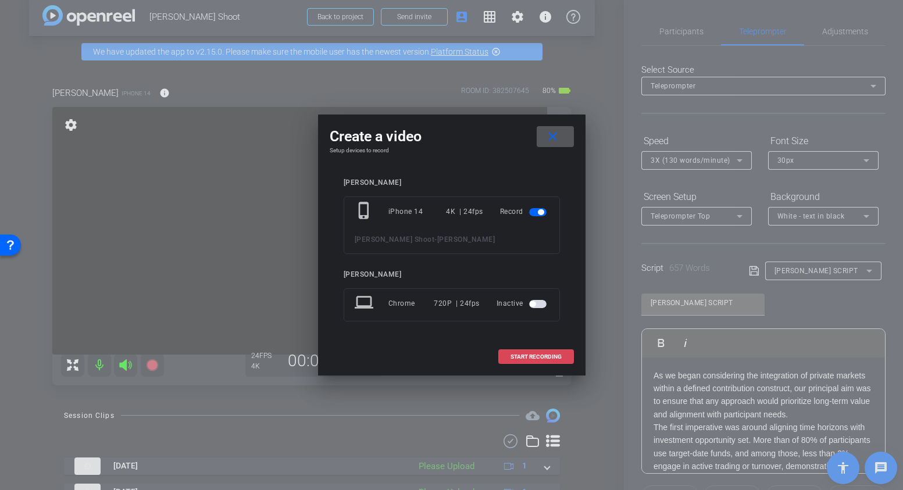
click at [549, 356] on span "START RECORDING" at bounding box center [535, 357] width 51 height 6
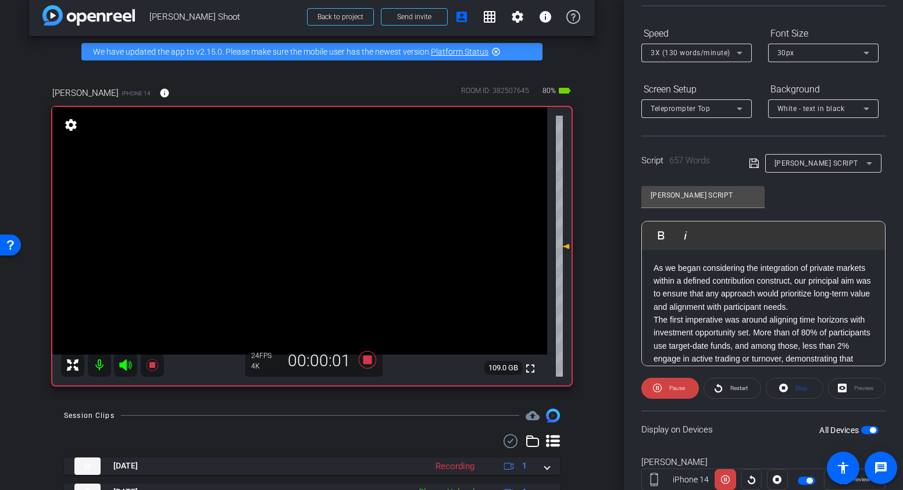
scroll to position [112, 0]
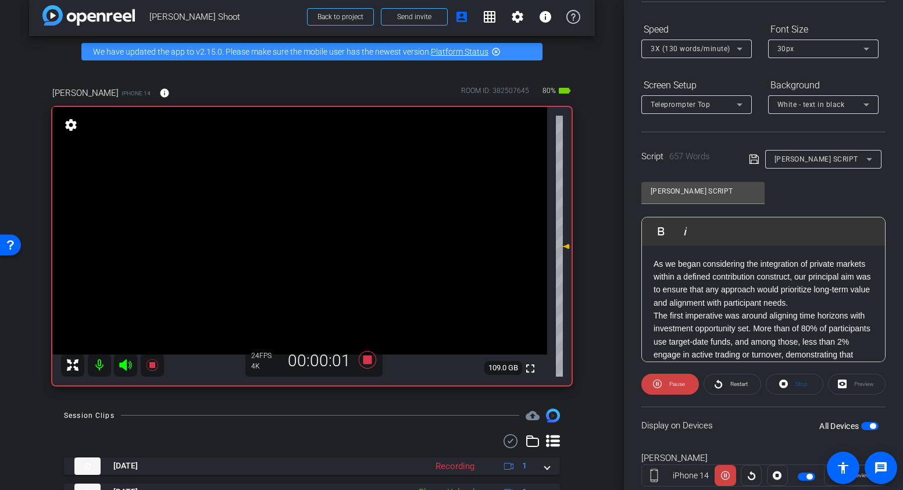
click at [849, 384] on div "Preview" at bounding box center [857, 384] width 58 height 21
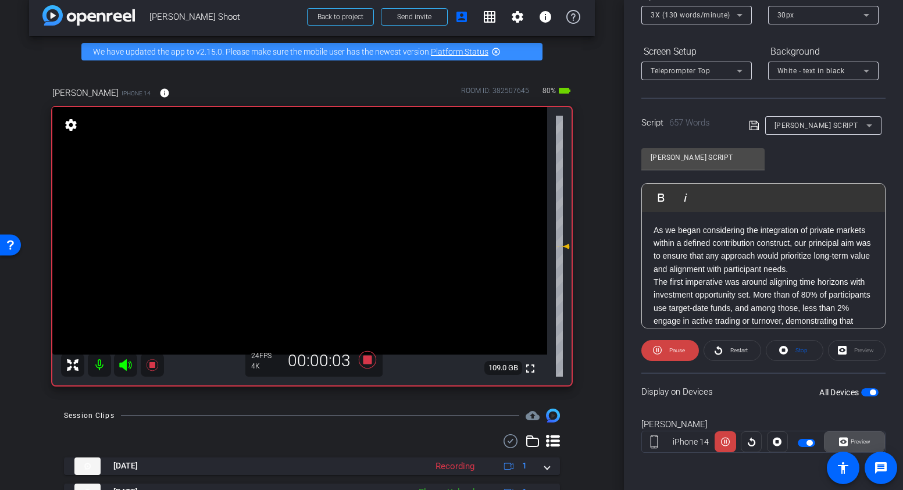
click at [851, 442] on span "Preview" at bounding box center [860, 441] width 20 height 6
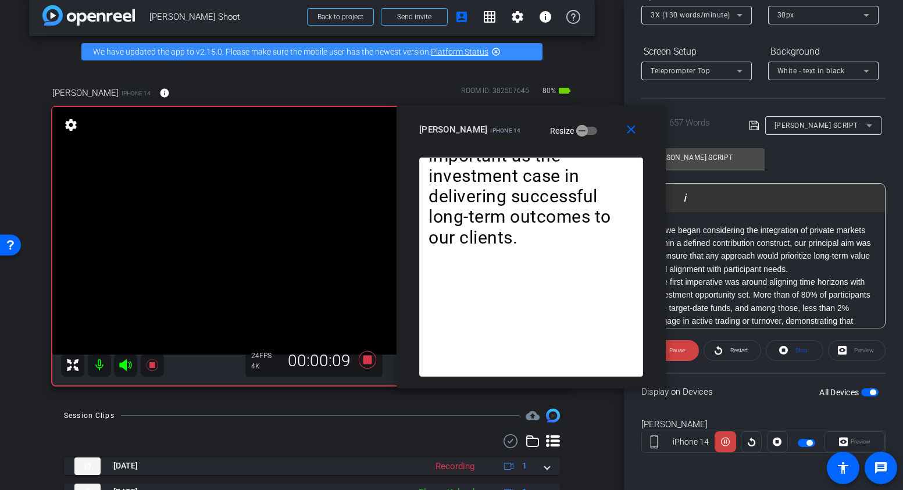
drag, startPoint x: 408, startPoint y: 112, endPoint x: 490, endPoint y: 113, distance: 82.0
click at [490, 113] on div "close miranda iPhone 14 Resize" at bounding box center [530, 131] width 269 height 52
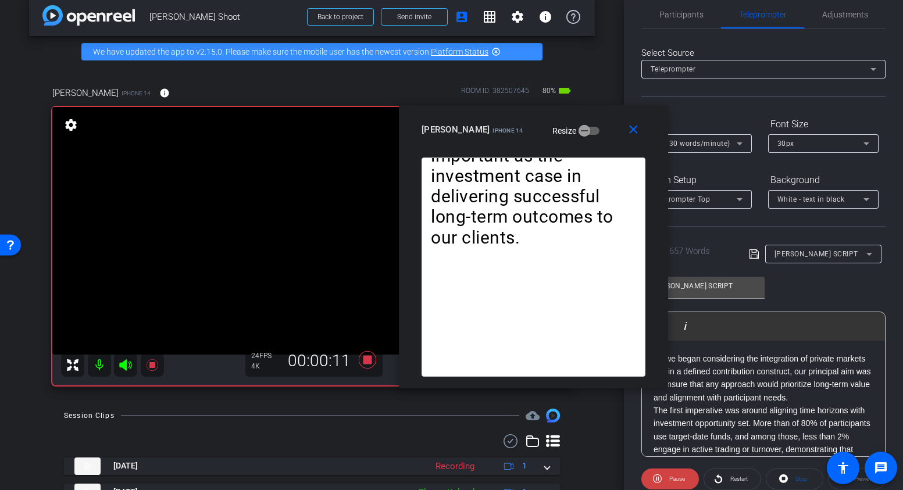
scroll to position [10, 0]
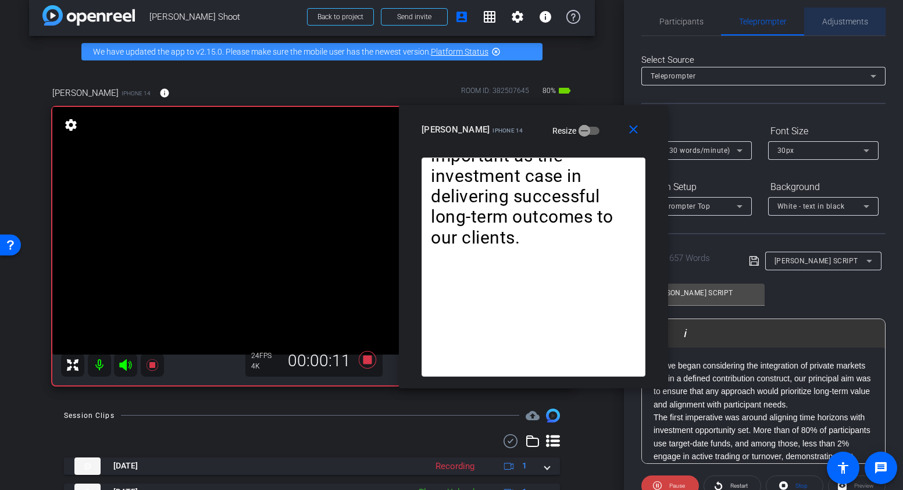
click at [828, 27] on span "Adjustments" at bounding box center [845, 22] width 46 height 28
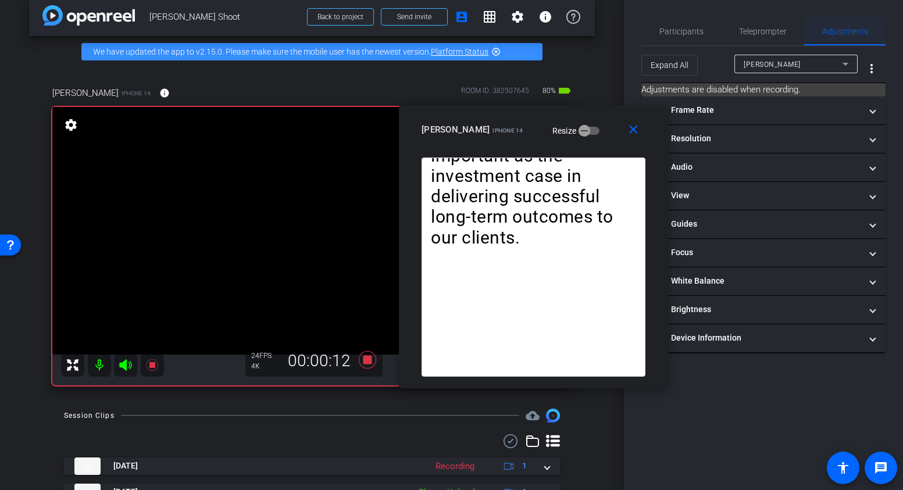
scroll to position [0, 0]
click at [694, 37] on span "Participants" at bounding box center [681, 31] width 44 height 28
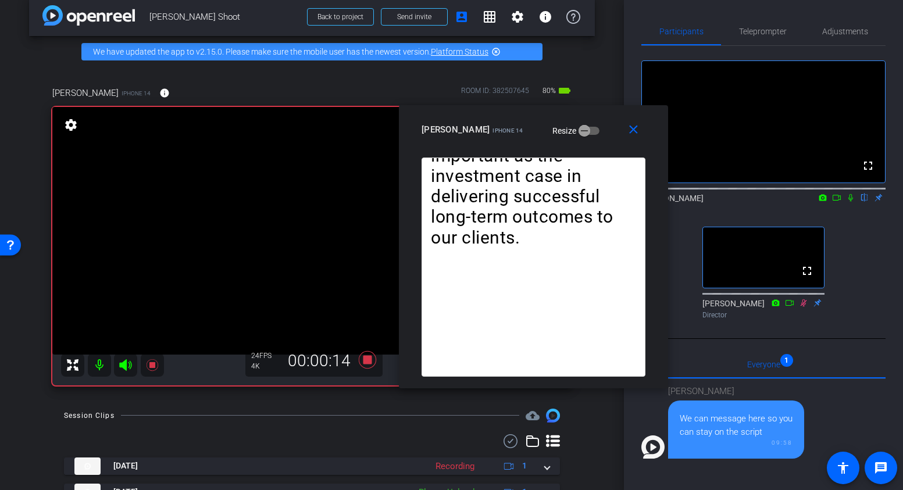
click at [851, 202] on icon at bounding box center [850, 198] width 5 height 8
click at [774, 35] on span "Teleprompter" at bounding box center [763, 31] width 48 height 8
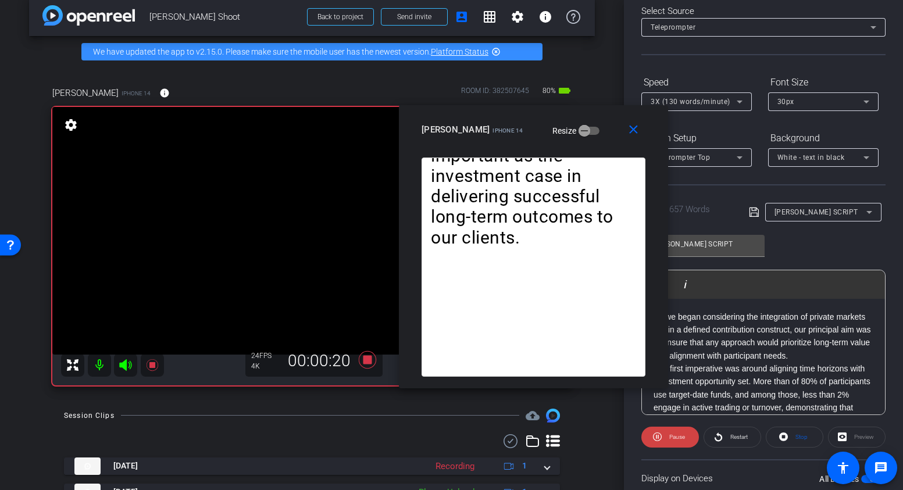
scroll to position [81, 0]
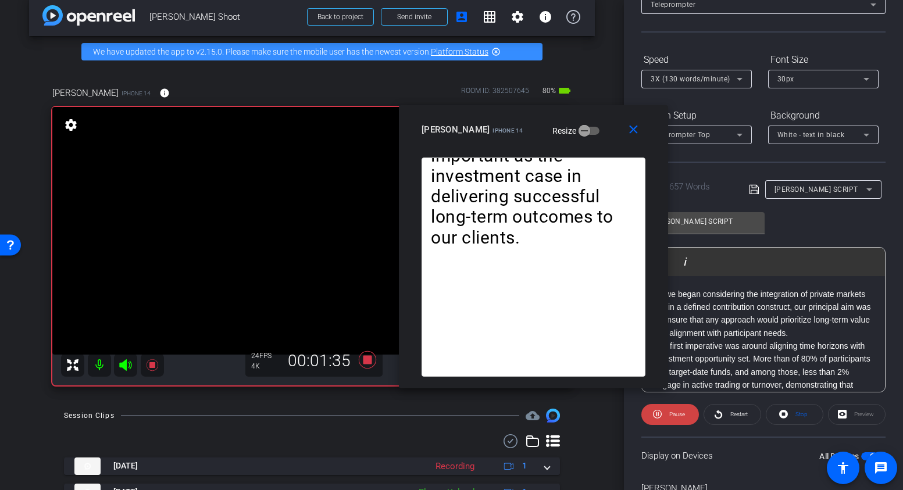
click at [715, 77] on span "3X (130 words/minute)" at bounding box center [690, 79] width 80 height 8
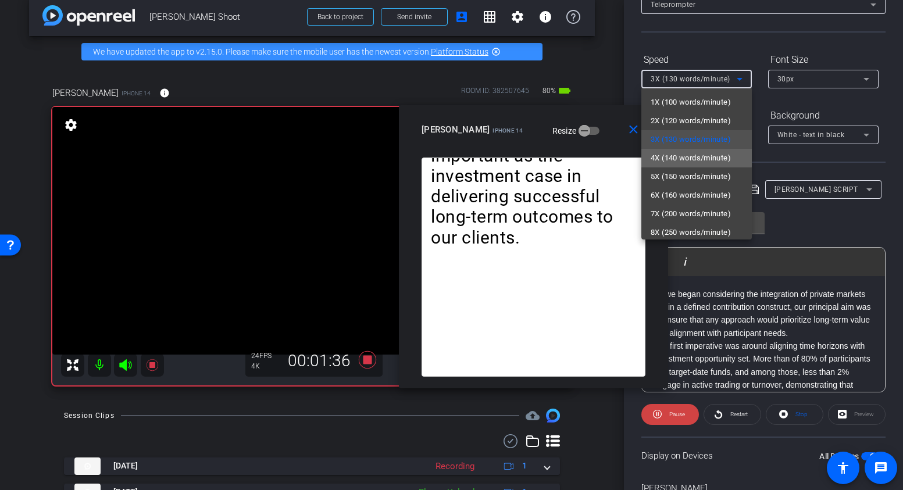
click at [685, 154] on span "4X (140 words/minute)" at bounding box center [690, 158] width 80 height 14
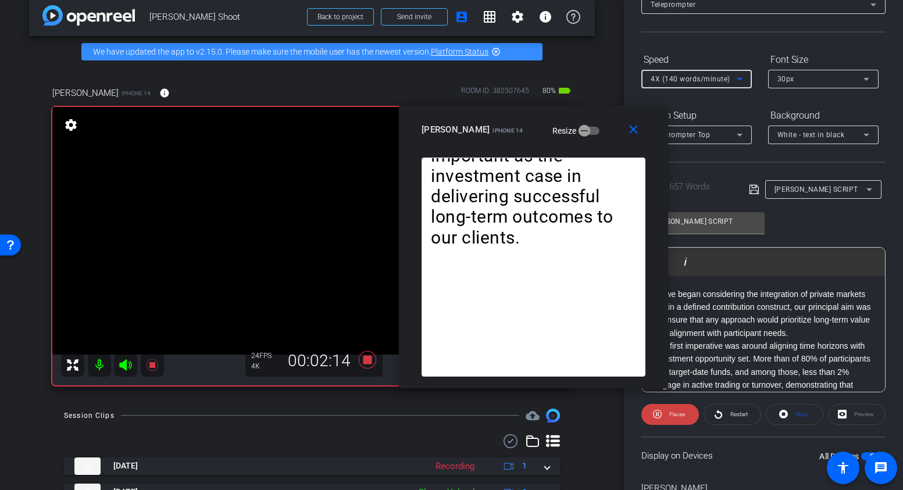
click at [717, 78] on span "4X (140 words/minute)" at bounding box center [690, 79] width 80 height 8
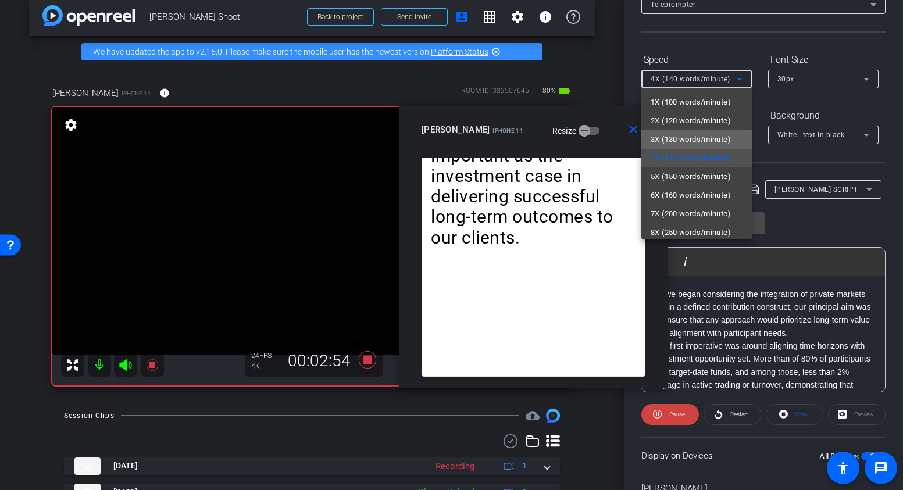
click at [684, 140] on span "3X (130 words/minute)" at bounding box center [690, 140] width 80 height 14
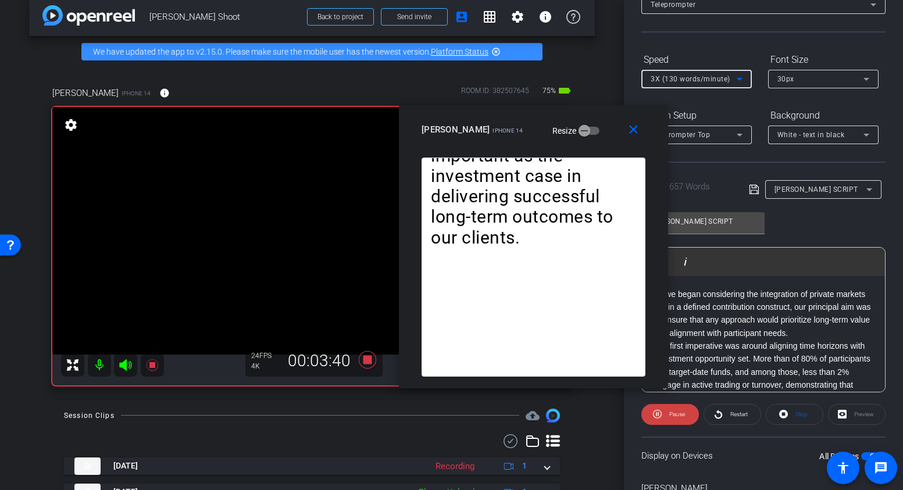
click at [694, 83] on span "3X (130 words/minute)" at bounding box center [690, 79] width 80 height 8
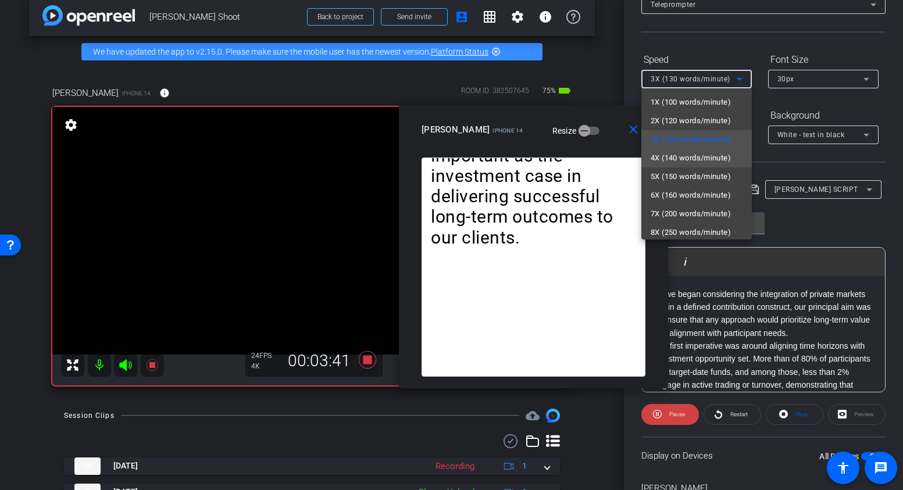
click at [685, 163] on span "4X (140 words/minute)" at bounding box center [690, 158] width 80 height 14
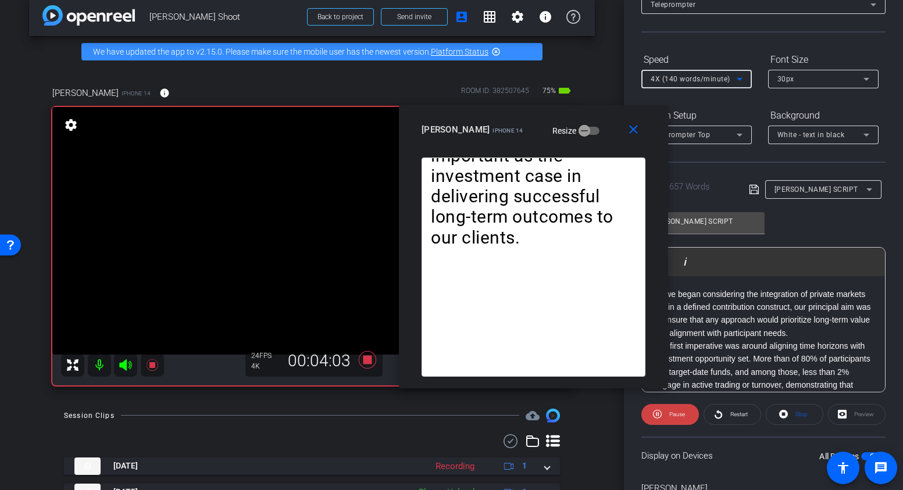
click at [697, 84] on div "4X (140 words/minute)" at bounding box center [693, 78] width 86 height 15
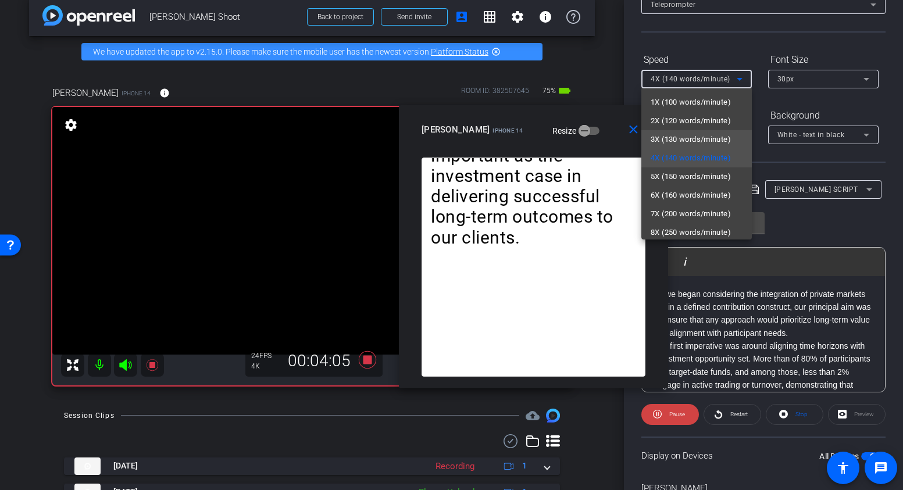
click at [675, 138] on span "3X (130 words/minute)" at bounding box center [690, 140] width 80 height 14
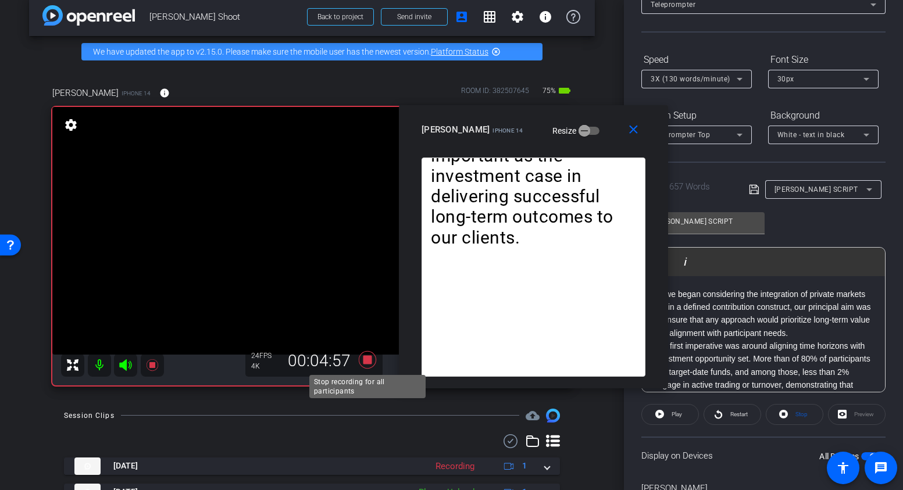
click at [366, 362] on icon at bounding box center [366, 358] width 17 height 17
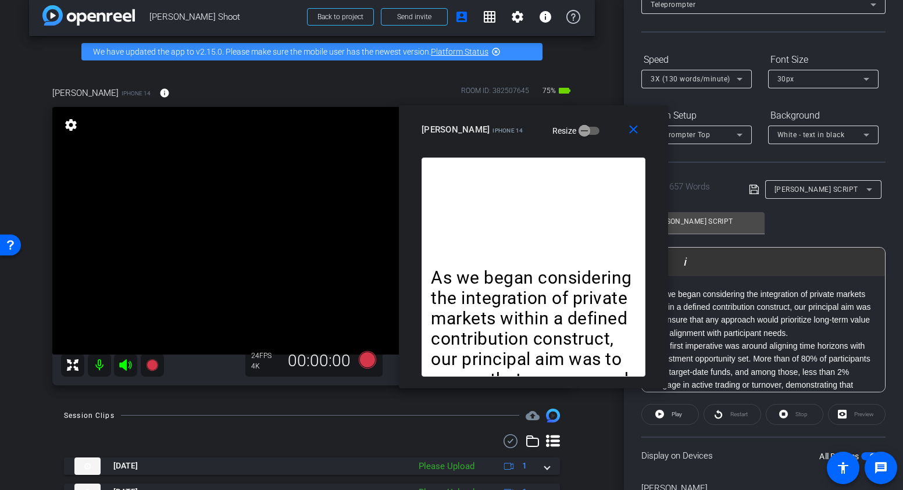
scroll to position [0, 0]
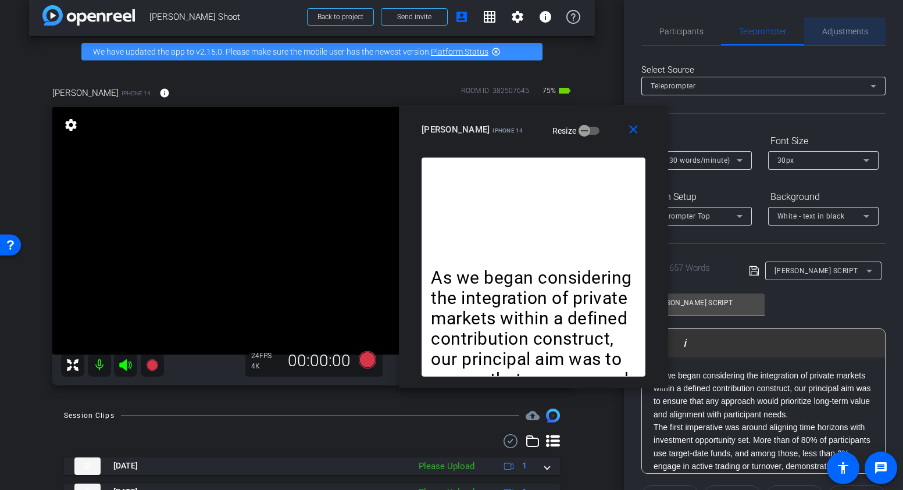
click at [832, 27] on span "Adjustments" at bounding box center [845, 31] width 46 height 8
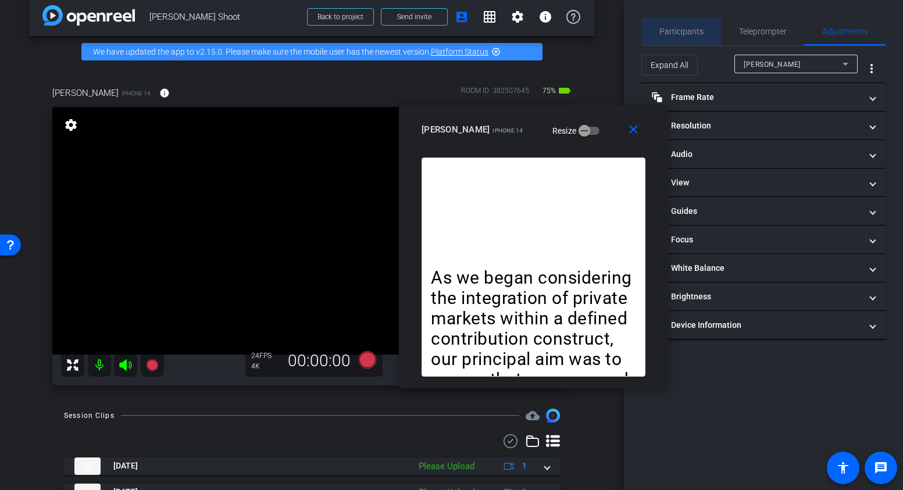
click at [685, 35] on span "Participants" at bounding box center [681, 31] width 44 height 8
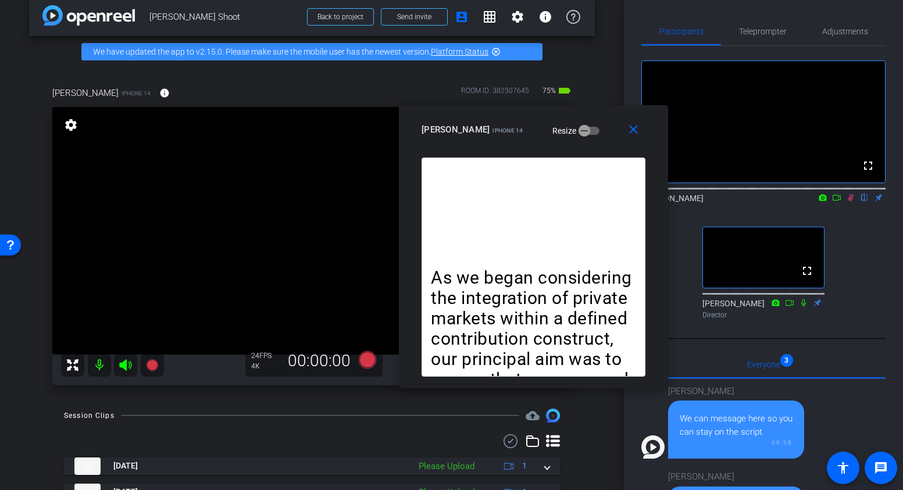
click at [850, 203] on mat-icon at bounding box center [850, 197] width 14 height 10
click at [713, 10] on div "Participants Teleprompter Adjustments fullscreen settings Kat Otuechere flip Di…" at bounding box center [763, 245] width 279 height 490
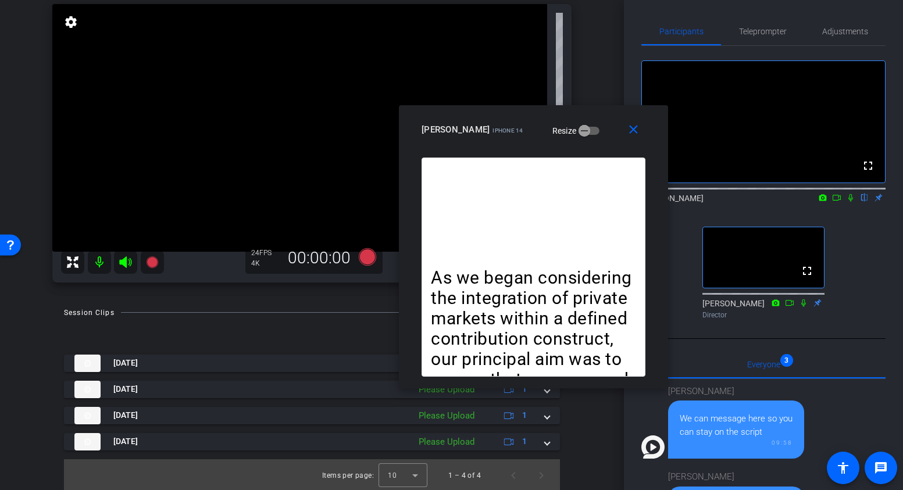
scroll to position [119, 0]
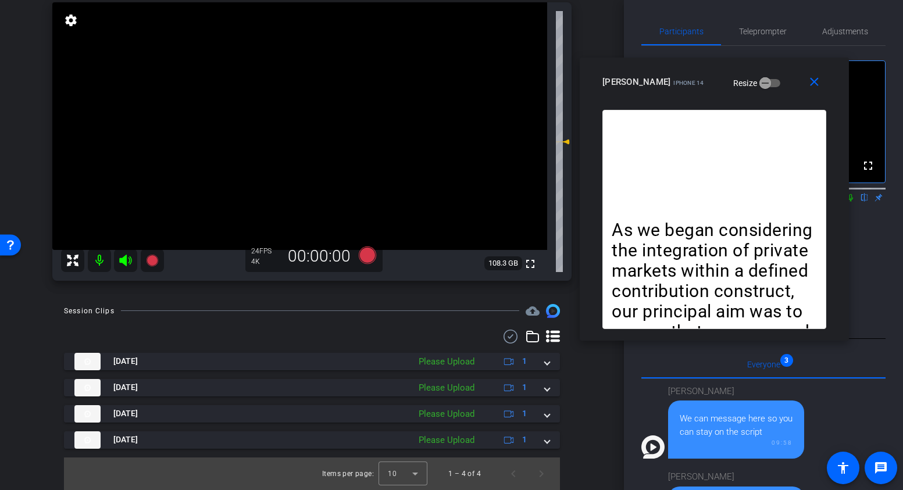
drag, startPoint x: 598, startPoint y: 116, endPoint x: 781, endPoint y: 65, distance: 189.9
click at [779, 66] on div "close miranda iPhone 14 Resize" at bounding box center [713, 84] width 269 height 52
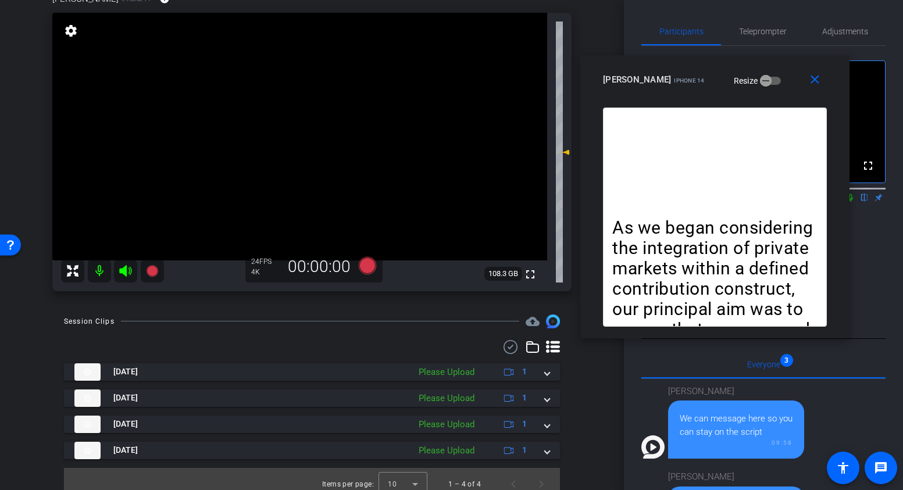
scroll to position [105, 0]
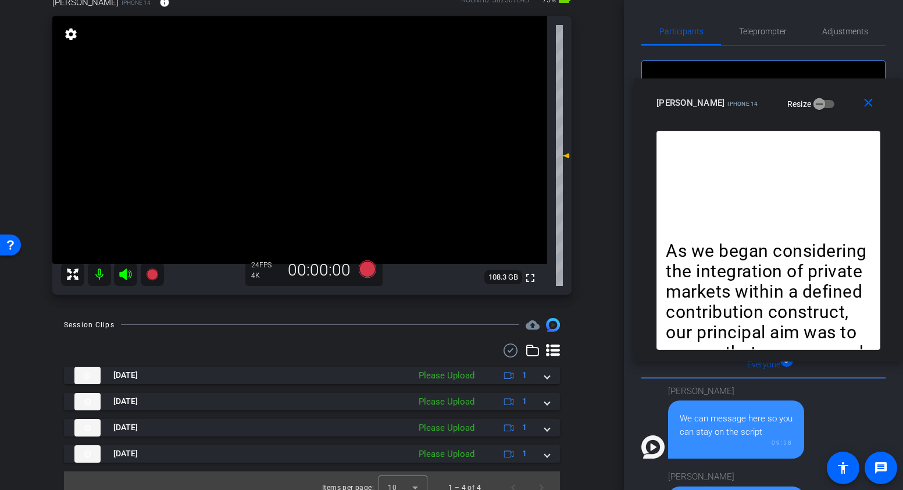
drag, startPoint x: 774, startPoint y: 71, endPoint x: 847, endPoint y: 95, distance: 76.8
click at [847, 95] on div "miranda iPhone 14 Resize" at bounding box center [772, 102] width 232 height 21
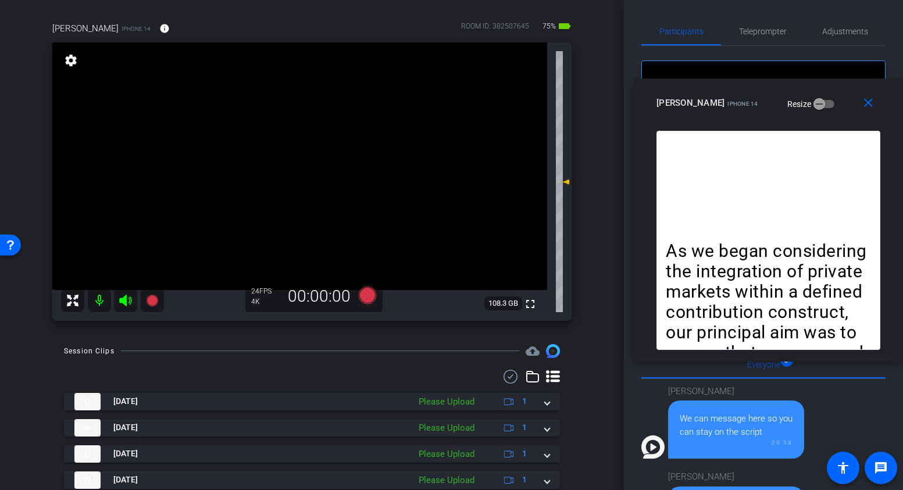
scroll to position [119, 0]
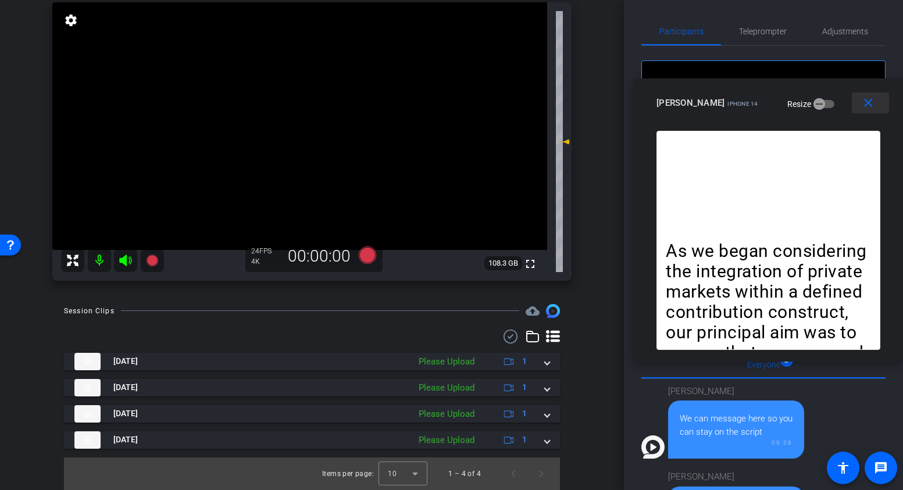
click at [872, 104] on mat-icon "close" at bounding box center [868, 103] width 15 height 15
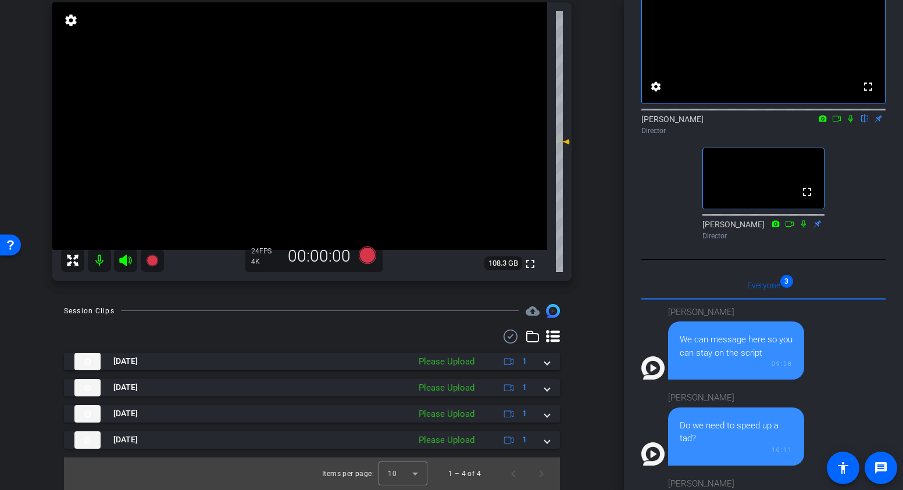
scroll to position [80, 0]
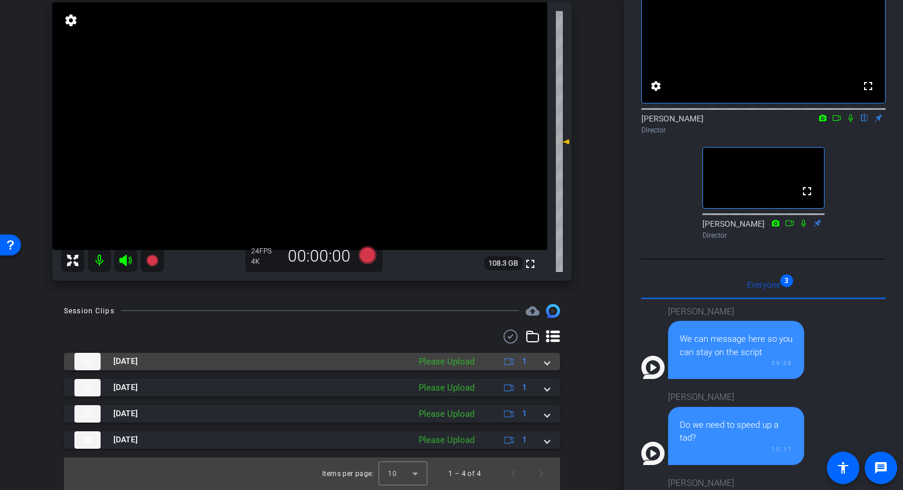
click at [549, 363] on mat-expansion-panel-header "[DATE] Please Upload 1" at bounding box center [312, 361] width 496 height 17
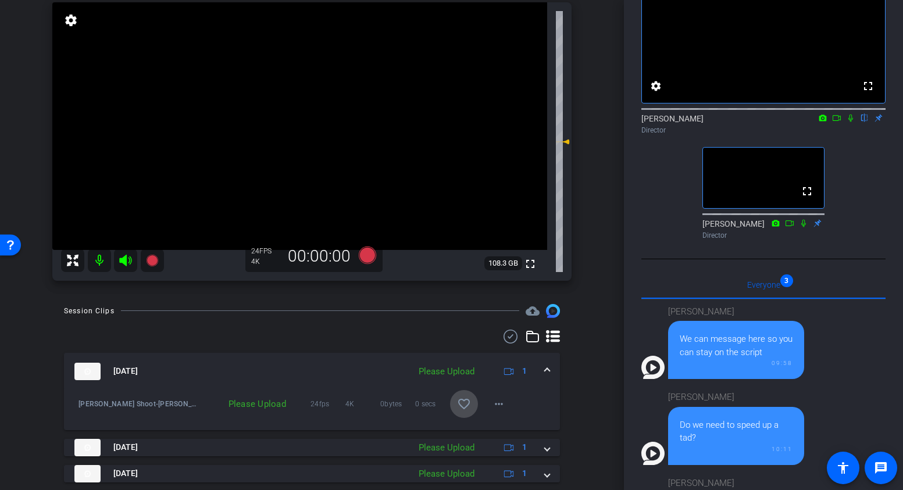
click at [466, 403] on mat-icon "favorite_border" at bounding box center [464, 404] width 14 height 14
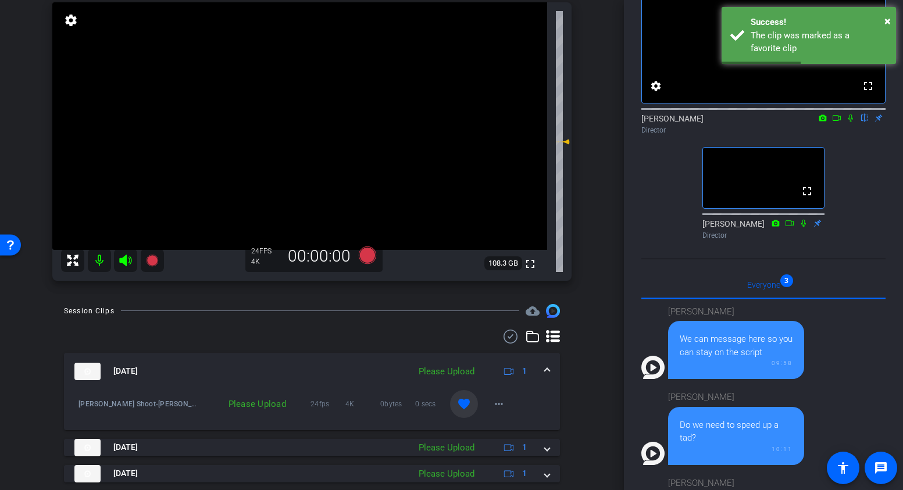
click at [269, 402] on div "Please Upload" at bounding box center [244, 404] width 95 height 12
click at [435, 373] on div "Please Upload" at bounding box center [446, 371] width 67 height 13
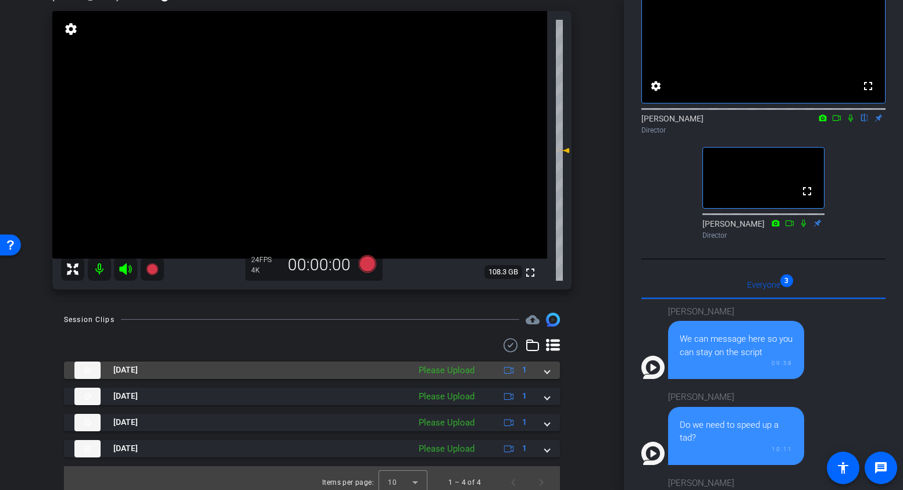
scroll to position [110, 0]
click at [438, 371] on div "Please Upload" at bounding box center [446, 369] width 67 height 13
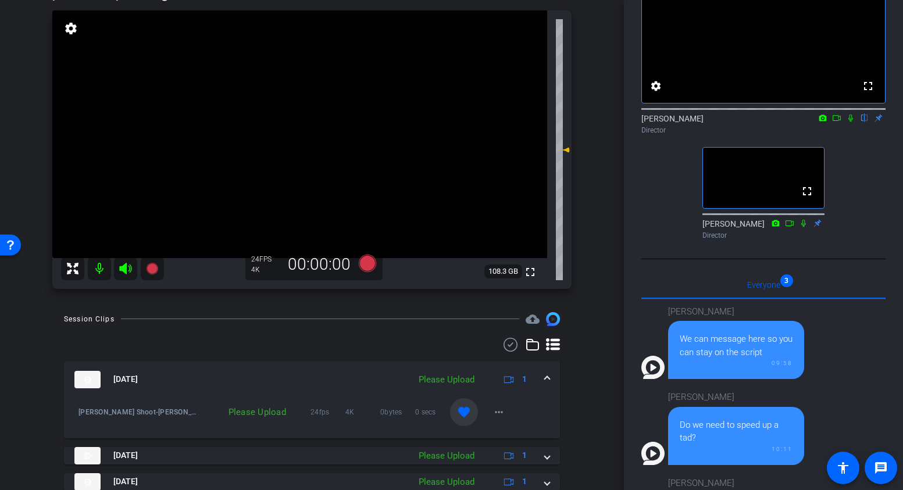
click at [267, 415] on div "Please Upload" at bounding box center [244, 412] width 95 height 12
click at [429, 379] on div "Please Upload" at bounding box center [446, 379] width 67 height 13
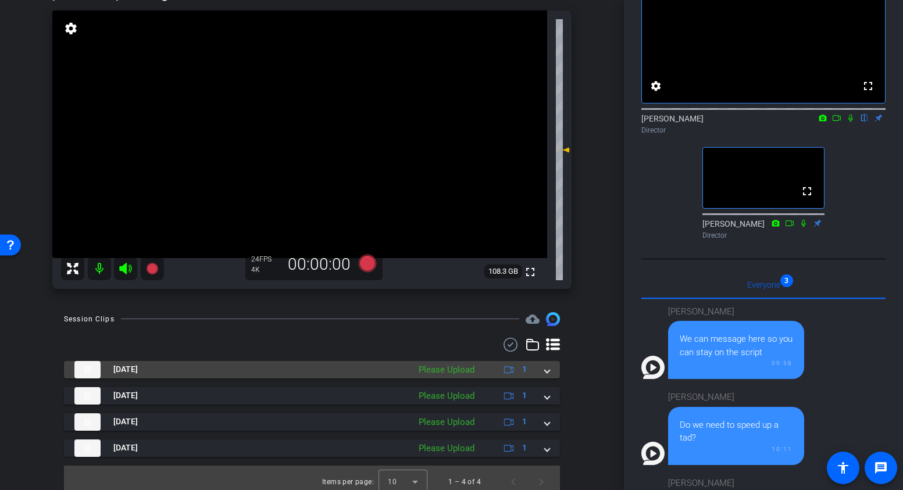
click at [546, 368] on span at bounding box center [547, 369] width 5 height 12
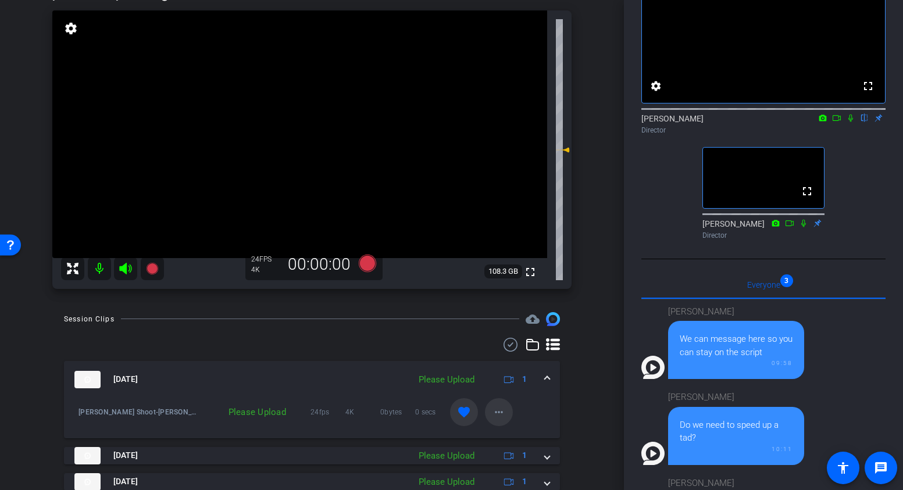
click at [498, 418] on mat-icon "more_horiz" at bounding box center [499, 412] width 14 height 14
click at [502, 435] on span "Upload" at bounding box center [517, 437] width 46 height 14
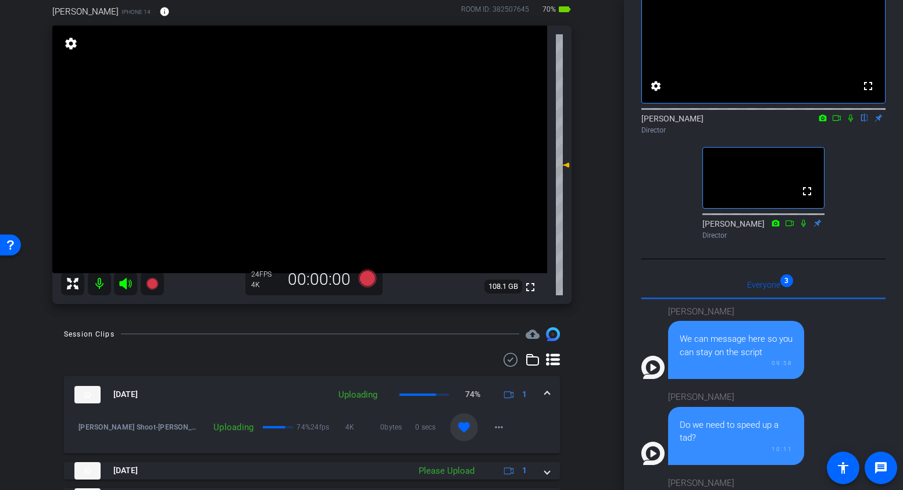
scroll to position [87, 0]
